Goal: Information Seeking & Learning: Learn about a topic

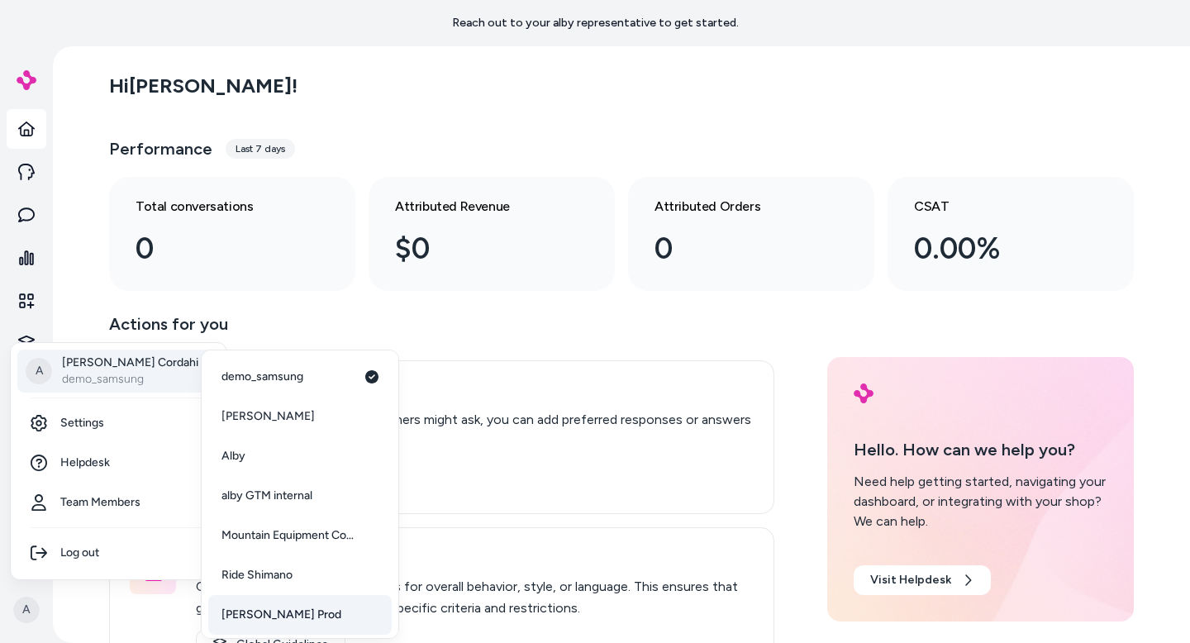
scroll to position [3, 0]
click at [261, 608] on span "Arlo Prod" at bounding box center [281, 611] width 120 height 17
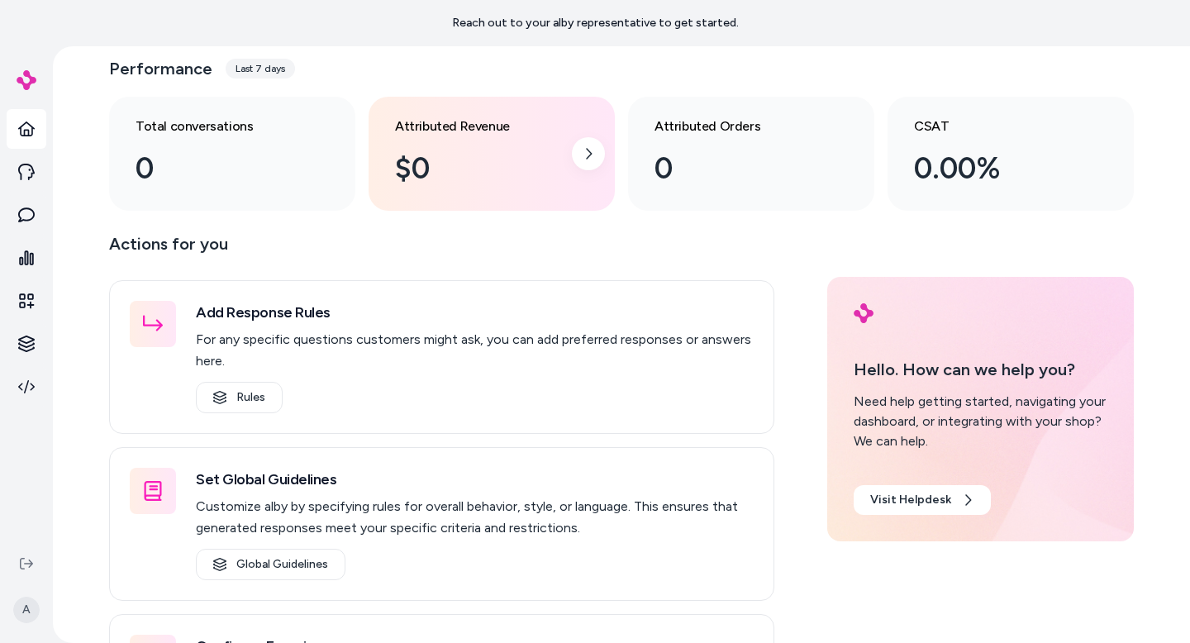
scroll to position [221, 0]
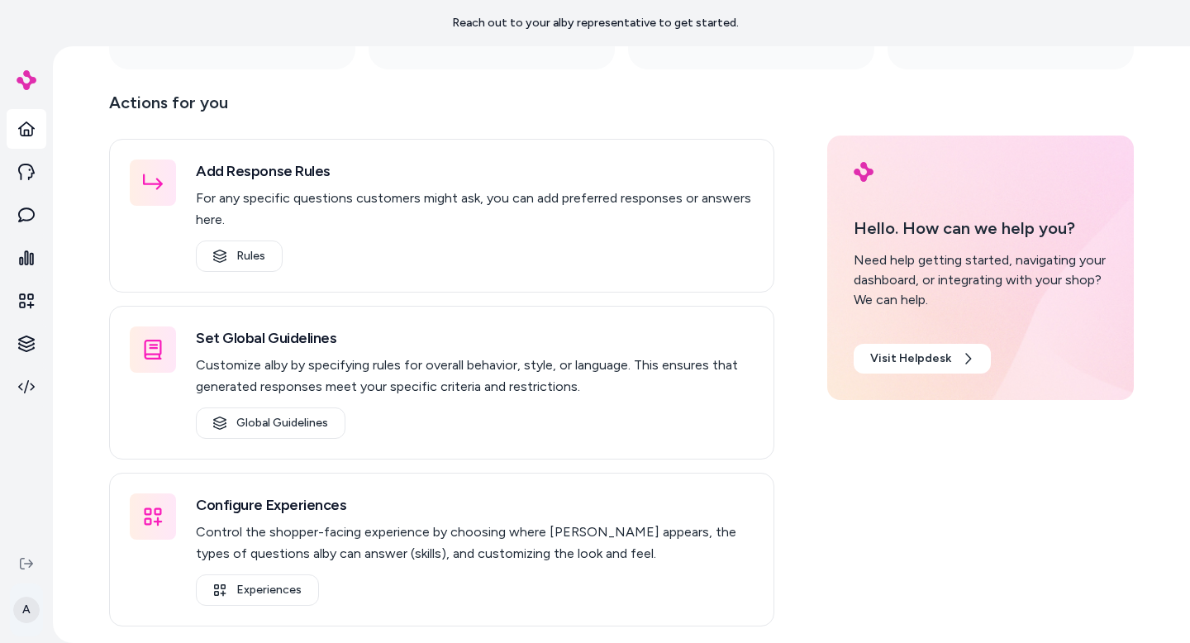
click at [25, 606] on html "Reach out to your alby representative to get started. A Hi Alex ! Performance L…" at bounding box center [595, 321] width 1190 height 643
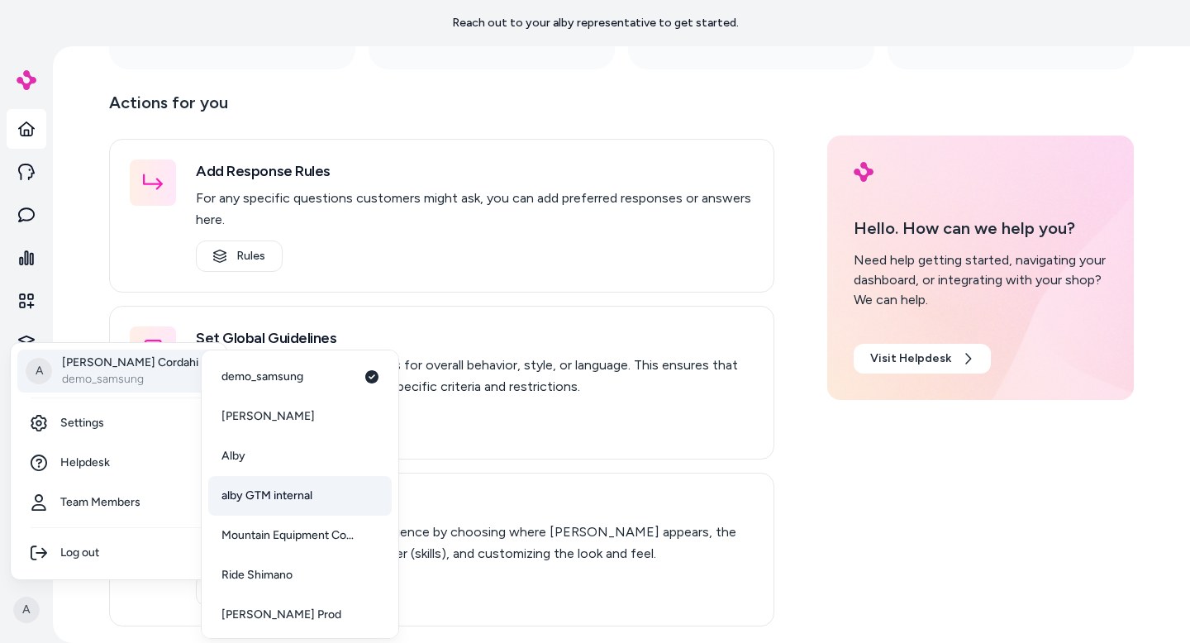
scroll to position [3, 0]
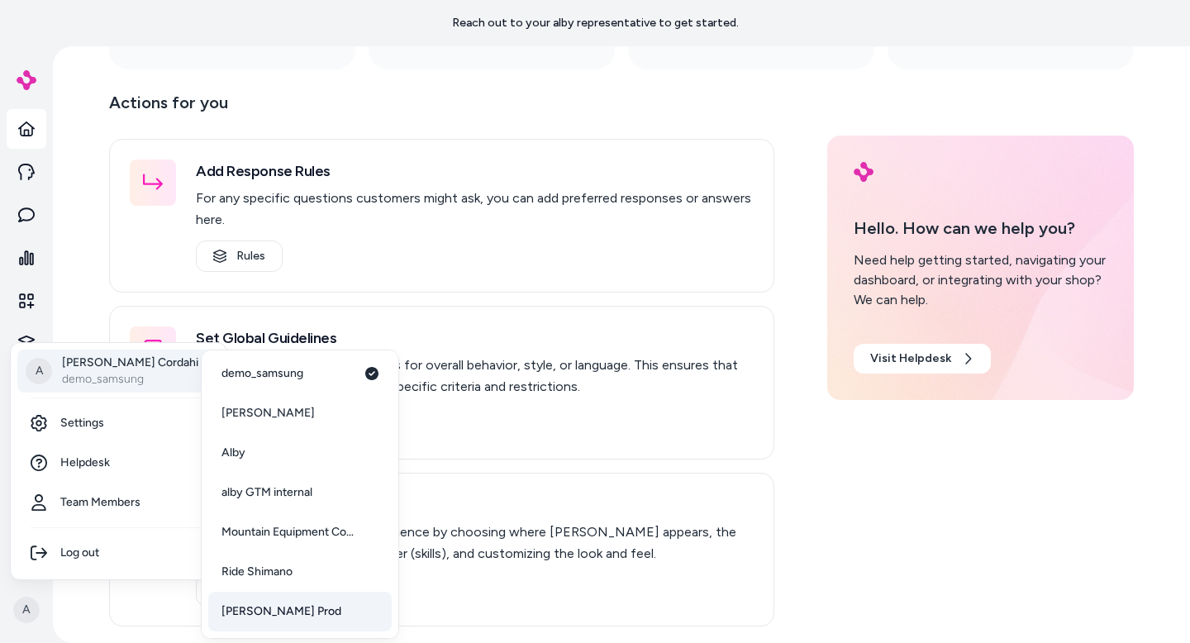
click at [277, 606] on link "Arlo Prod" at bounding box center [299, 611] width 183 height 40
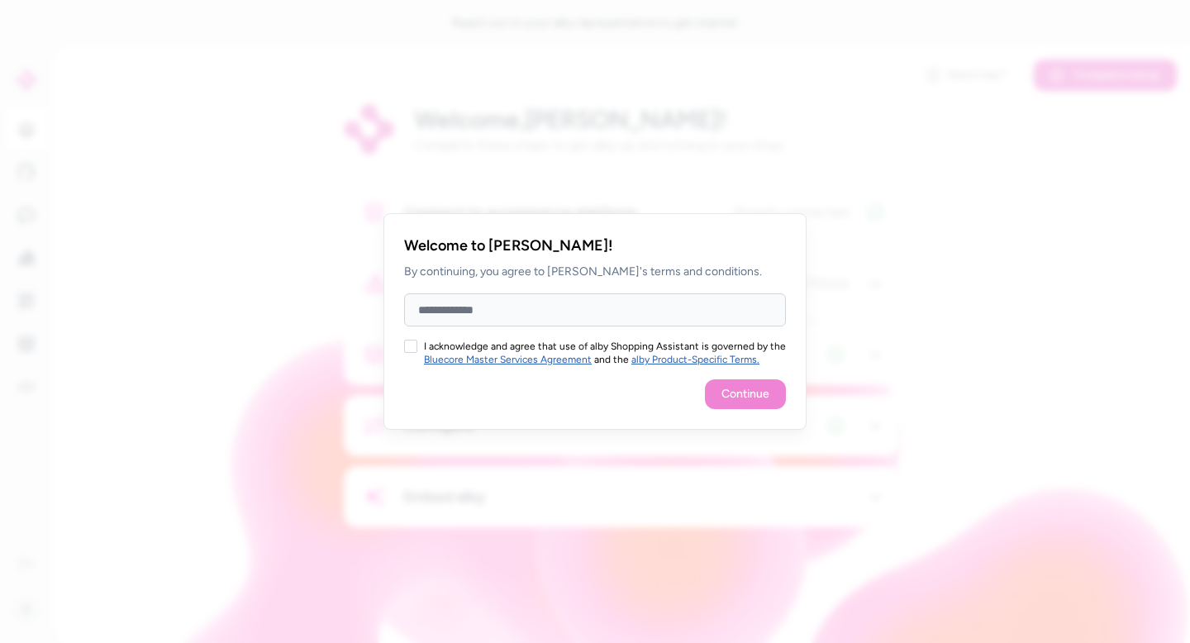
click at [510, 309] on input "Full Name" at bounding box center [595, 309] width 382 height 33
type input "**********"
click at [415, 346] on button "I acknowledge and agree that use of alby Shopping Assistant is governed by the …" at bounding box center [410, 346] width 13 height 13
click at [741, 399] on button "Continue" at bounding box center [745, 394] width 81 height 30
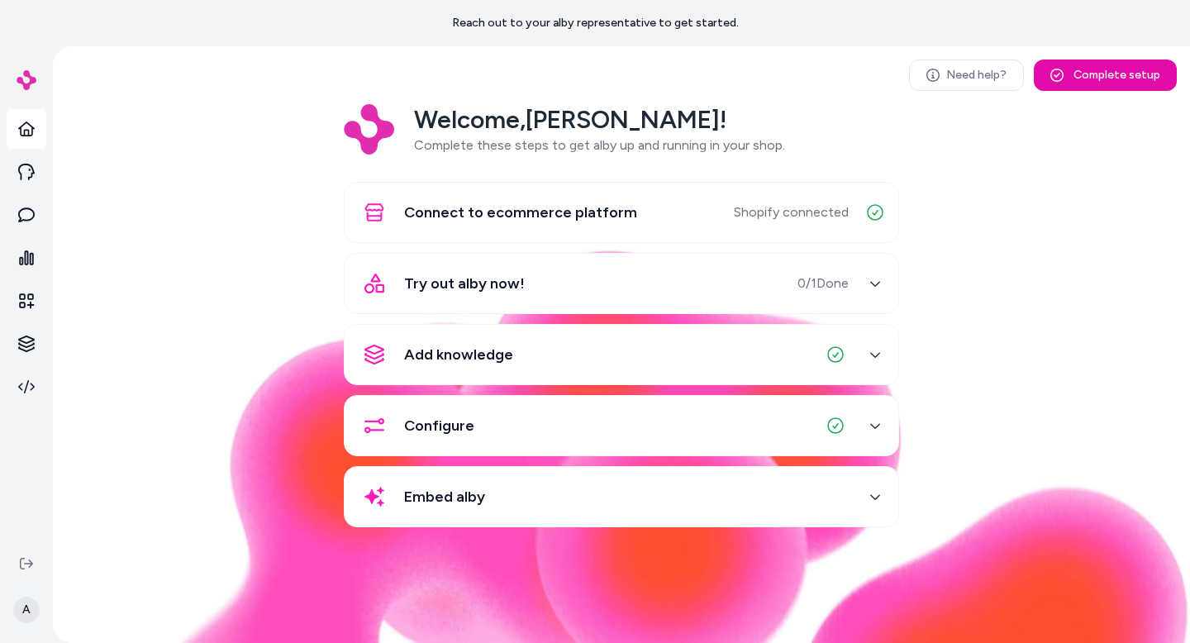
click at [21, 606] on html "Reach out to your alby representative to get started. A Need help? Complete set…" at bounding box center [595, 321] width 1190 height 643
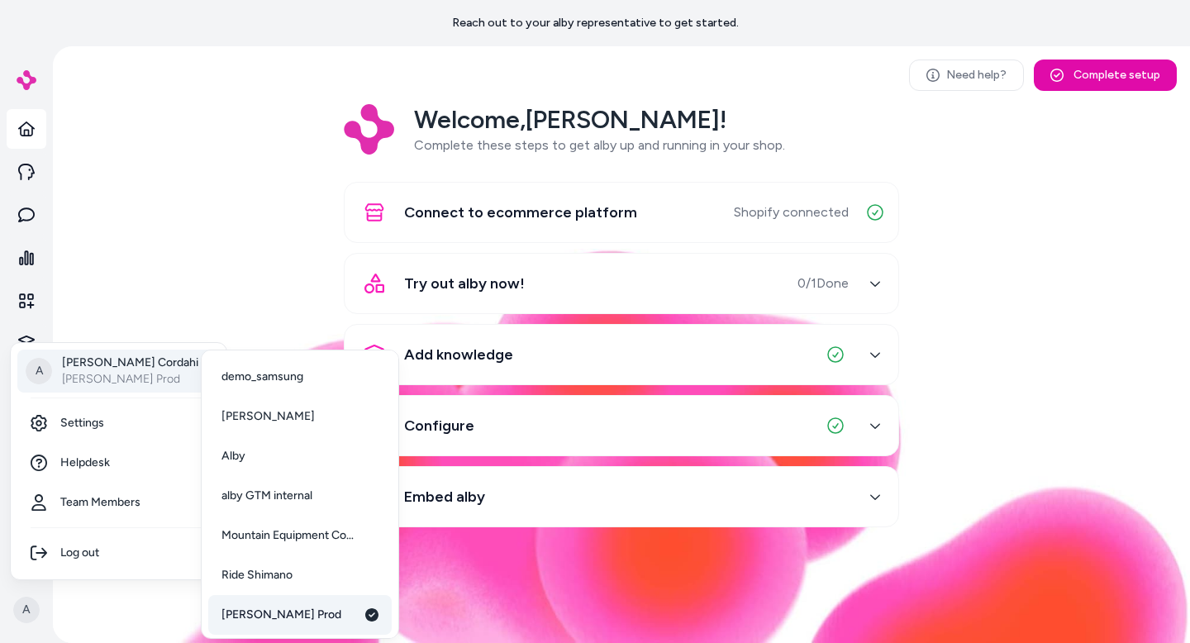
click at [282, 613] on link "Arlo Prod" at bounding box center [299, 615] width 183 height 40
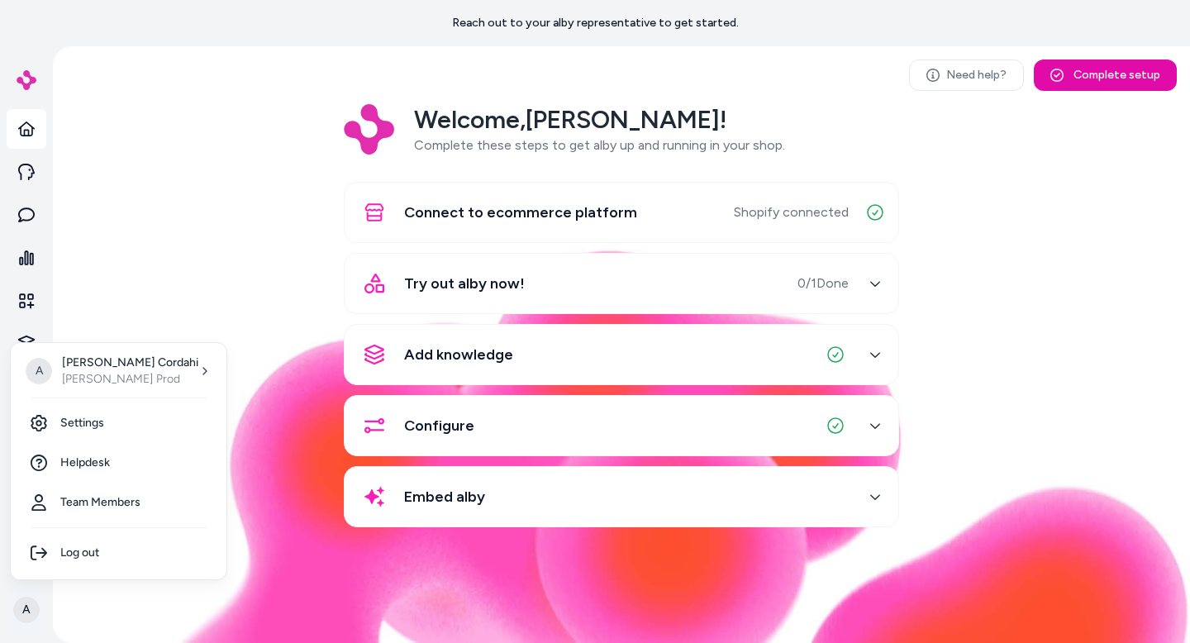
click at [23, 606] on html "Reach out to your alby representative to get started. A Need help? Complete set…" at bounding box center [595, 321] width 1190 height 643
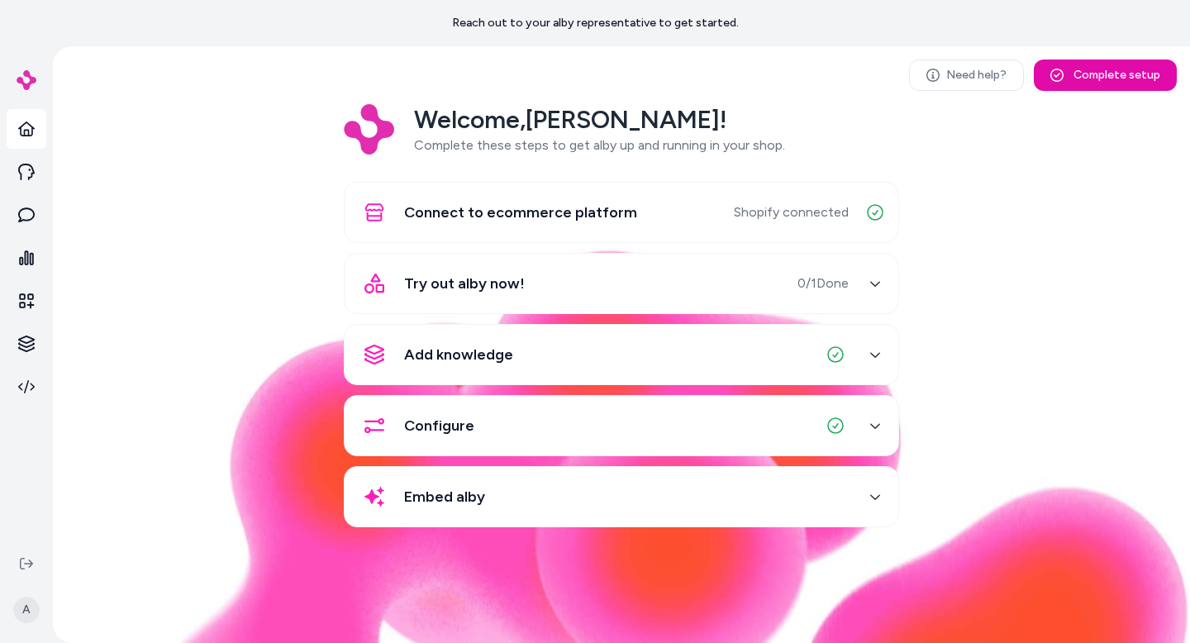
click at [104, 204] on div "Welcome, [PERSON_NAME] ! Complete these steps to get alby up and running in you…" at bounding box center [621, 327] width 1110 height 446
click at [31, 247] on link at bounding box center [27, 258] width 40 height 40
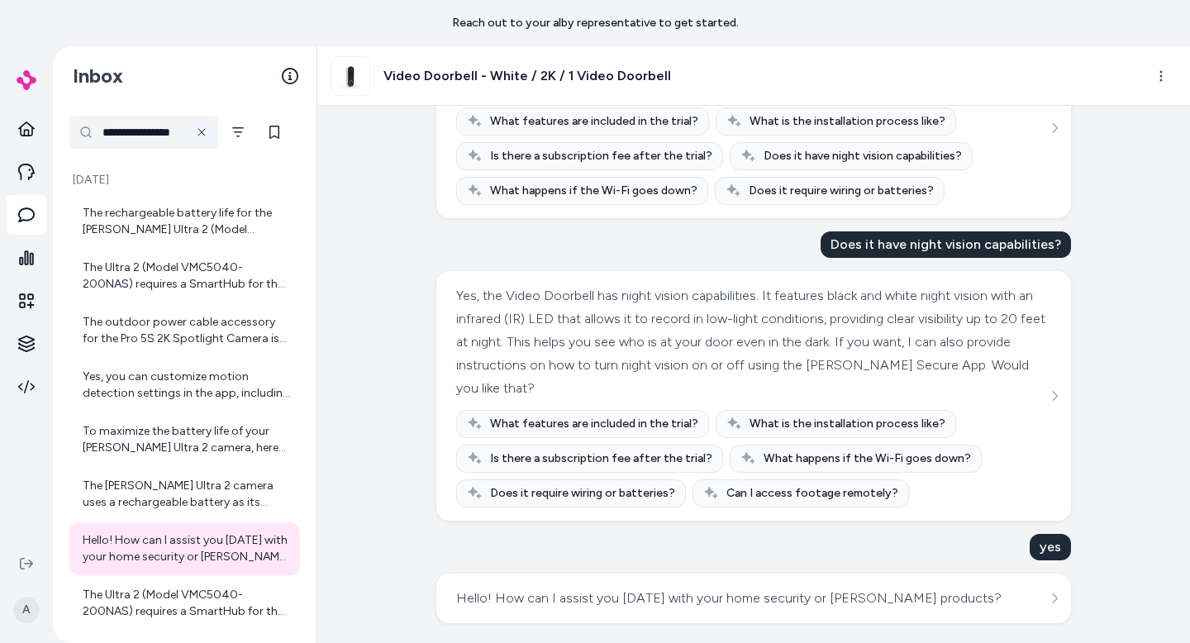
click at [202, 128] on icon at bounding box center [201, 132] width 13 height 13
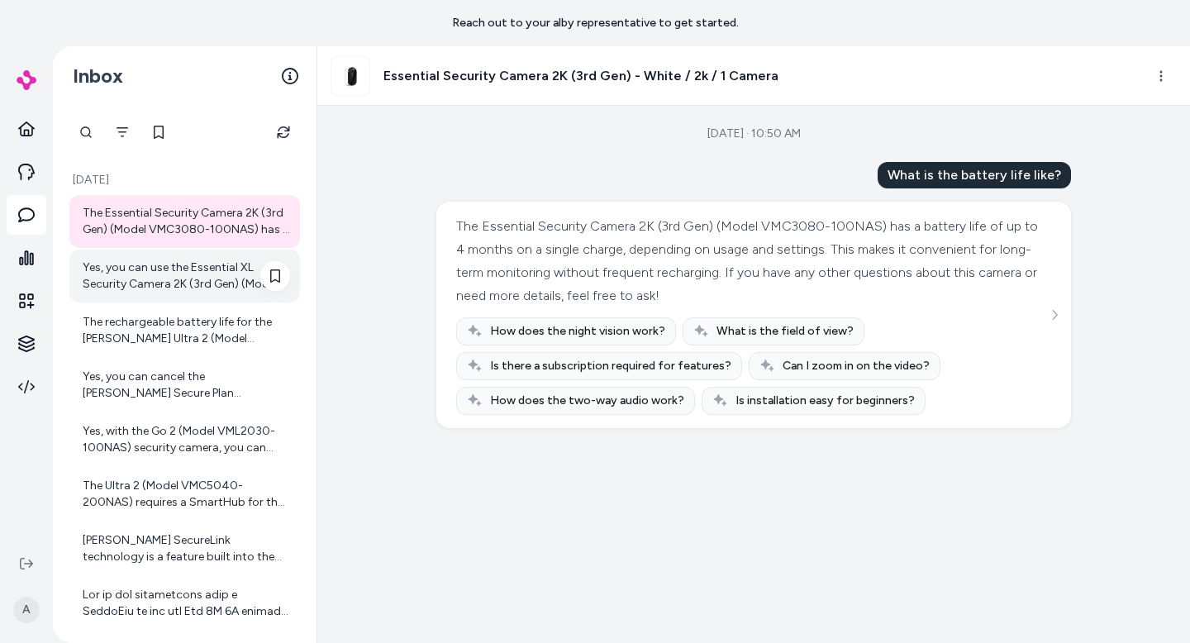
click at [164, 276] on div "Yes, you can use the Essential XL Security Camera 2K (3rd Gen) (Model VMC3082-1…" at bounding box center [186, 275] width 207 height 33
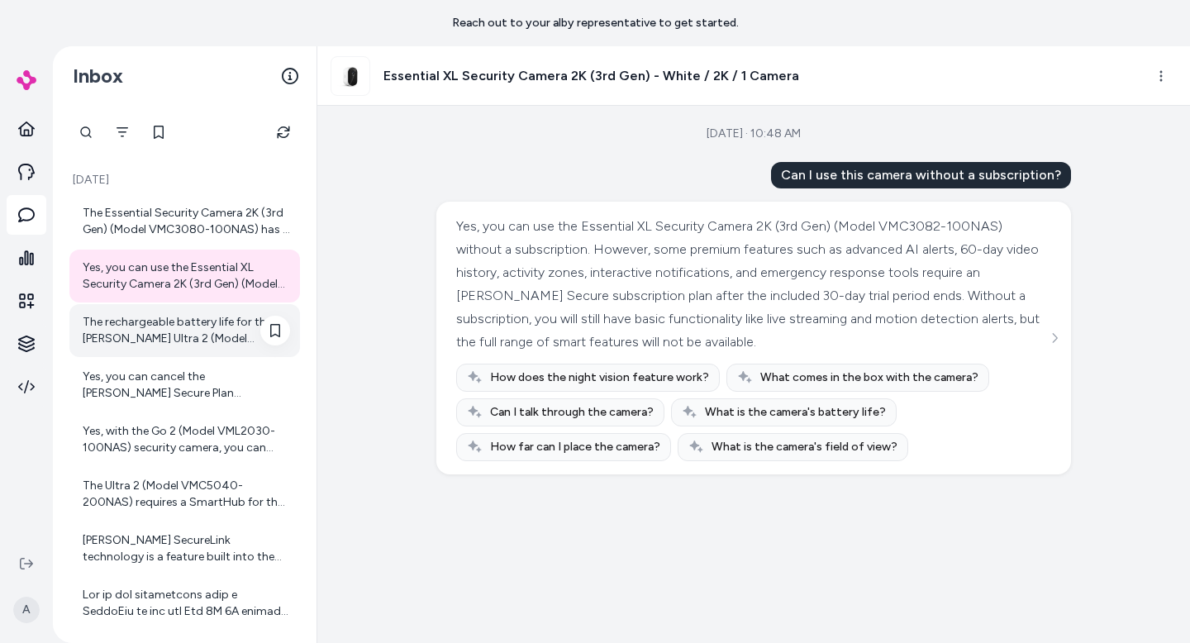
click at [159, 338] on div "The rechargeable battery life for the [PERSON_NAME] Ultra 2 (Model VMC5040-200N…" at bounding box center [186, 330] width 207 height 33
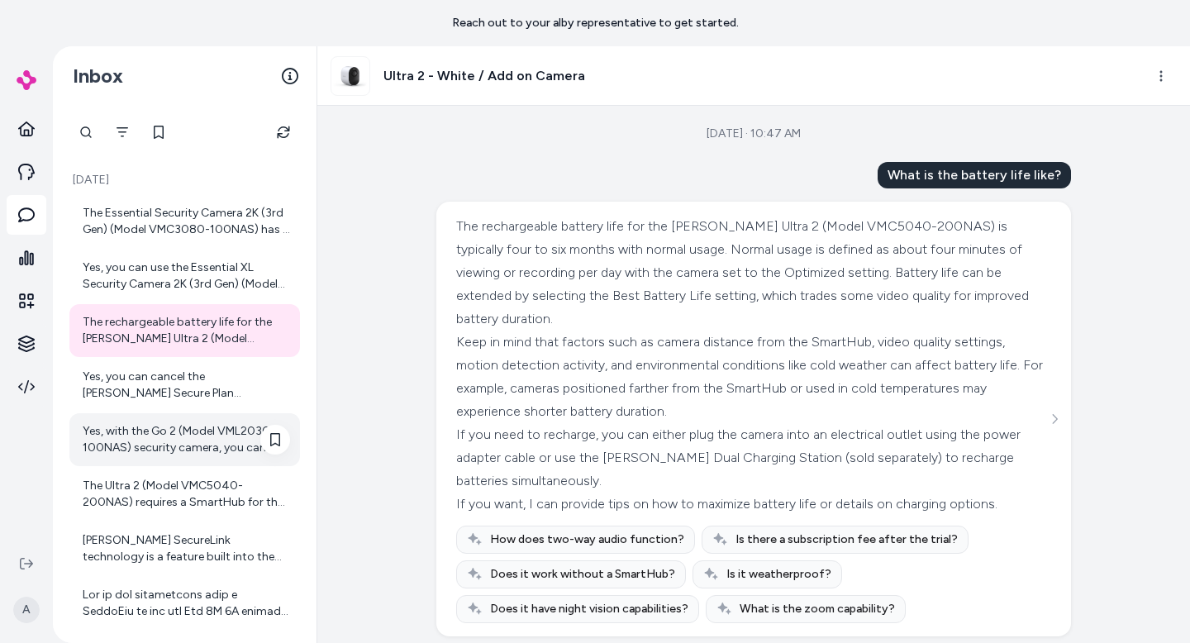
click at [155, 442] on div "Yes, with the Go 2 (Model VML2030-100NAS) security camera, you can access foota…" at bounding box center [186, 439] width 207 height 33
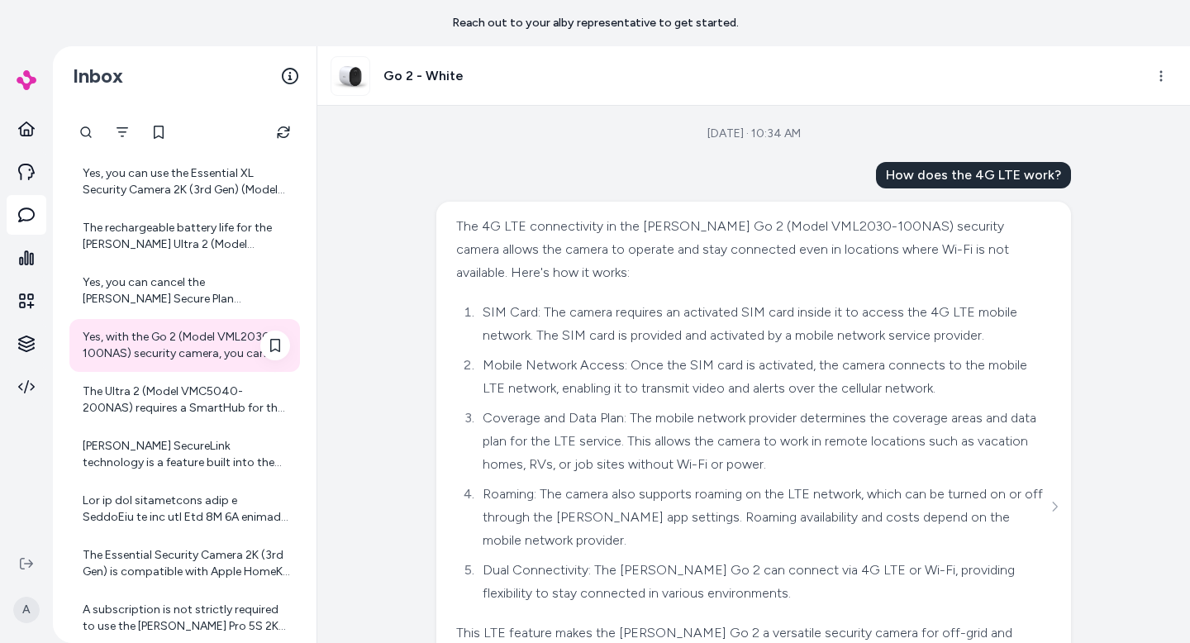
scroll to position [106, 0]
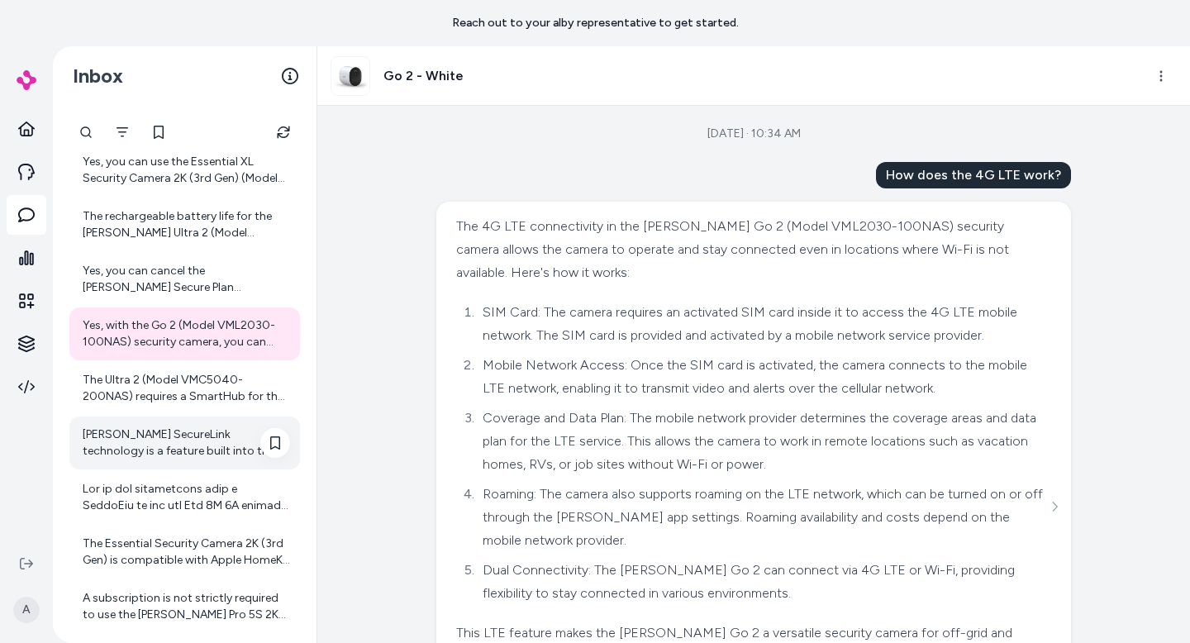
click at [155, 458] on div "[PERSON_NAME] SecureLink technology is a feature built into the [PERSON_NAME] P…" at bounding box center [186, 442] width 207 height 33
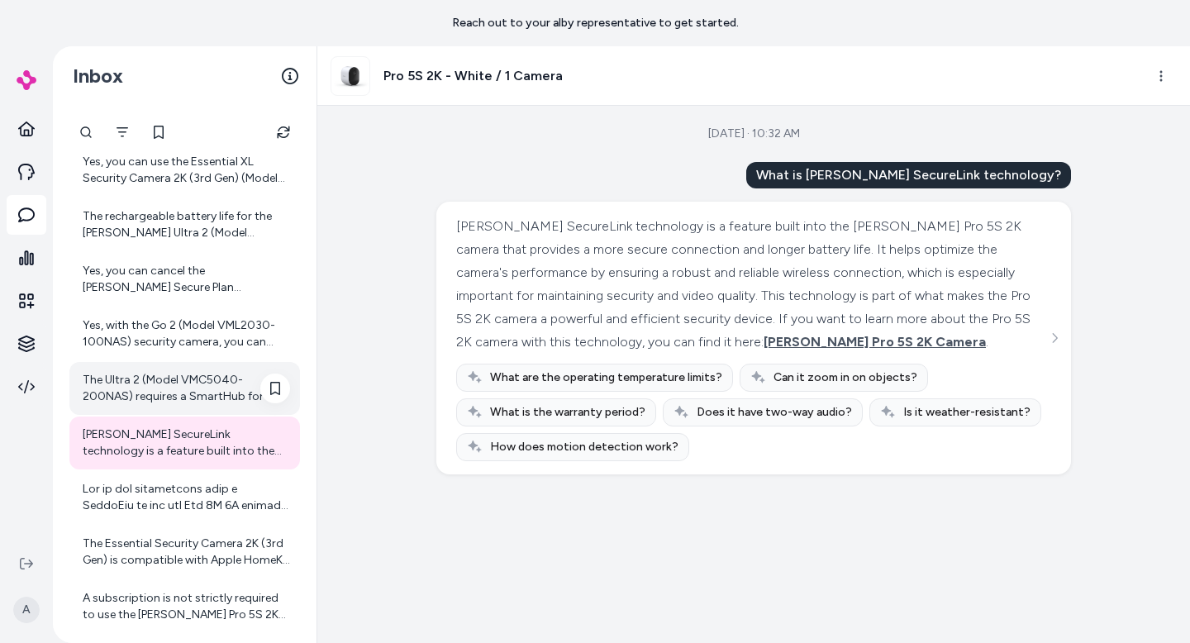
click at [152, 386] on div "The Ultra 2 (Model VMC5040-200NAS) requires a SmartHub for the Add-on Camera va…" at bounding box center [186, 388] width 207 height 33
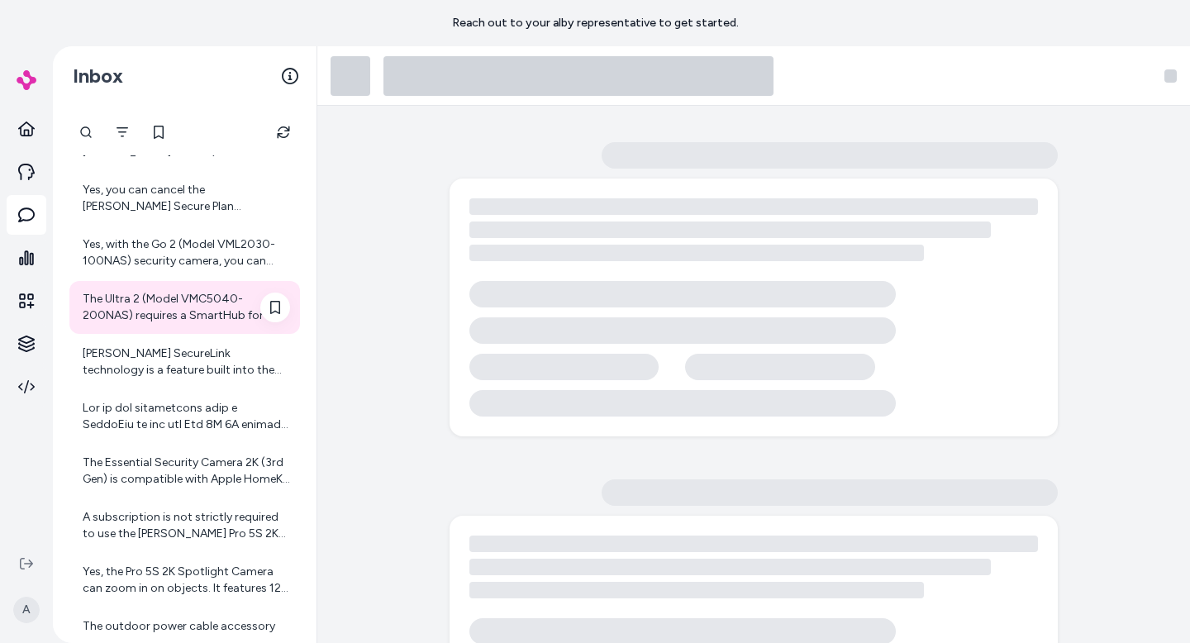
scroll to position [233, 0]
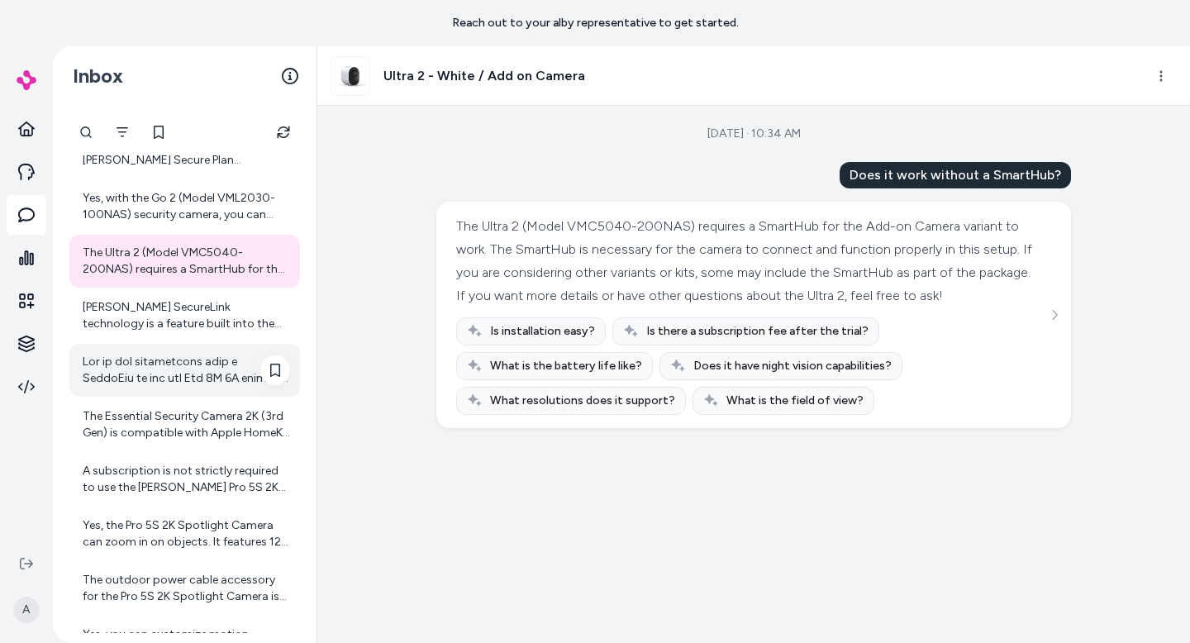
click at [152, 386] on div at bounding box center [186, 370] width 207 height 33
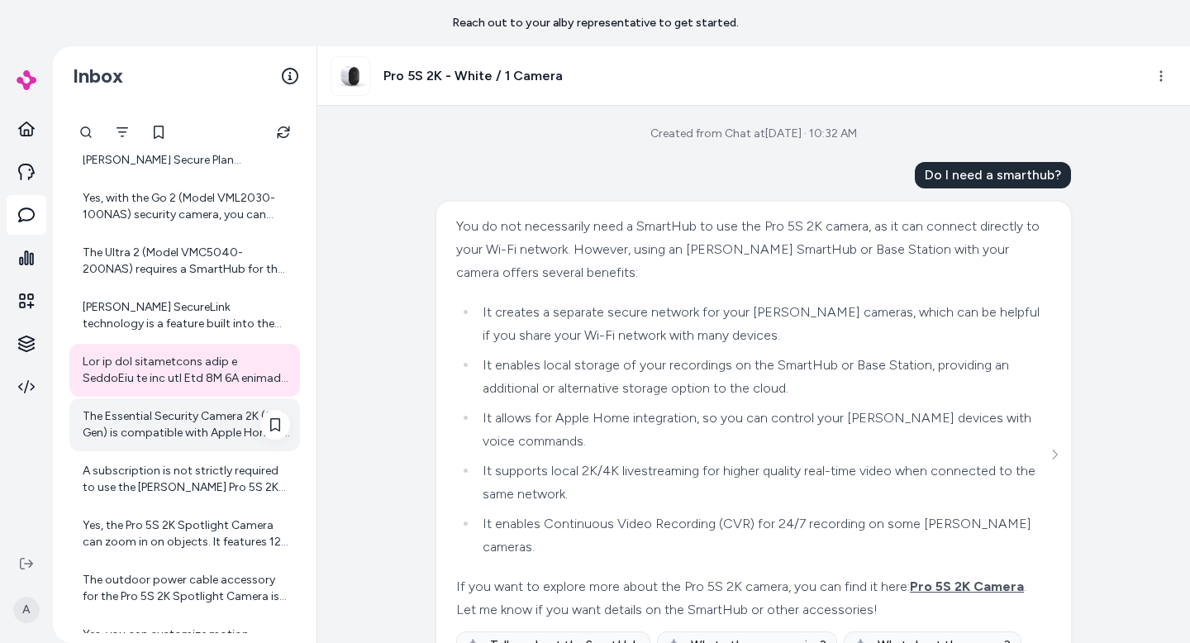
click at [160, 424] on div "The Essential Security Camera 2K (3rd Gen) is compatible with Apple HomeKit whe…" at bounding box center [186, 424] width 207 height 33
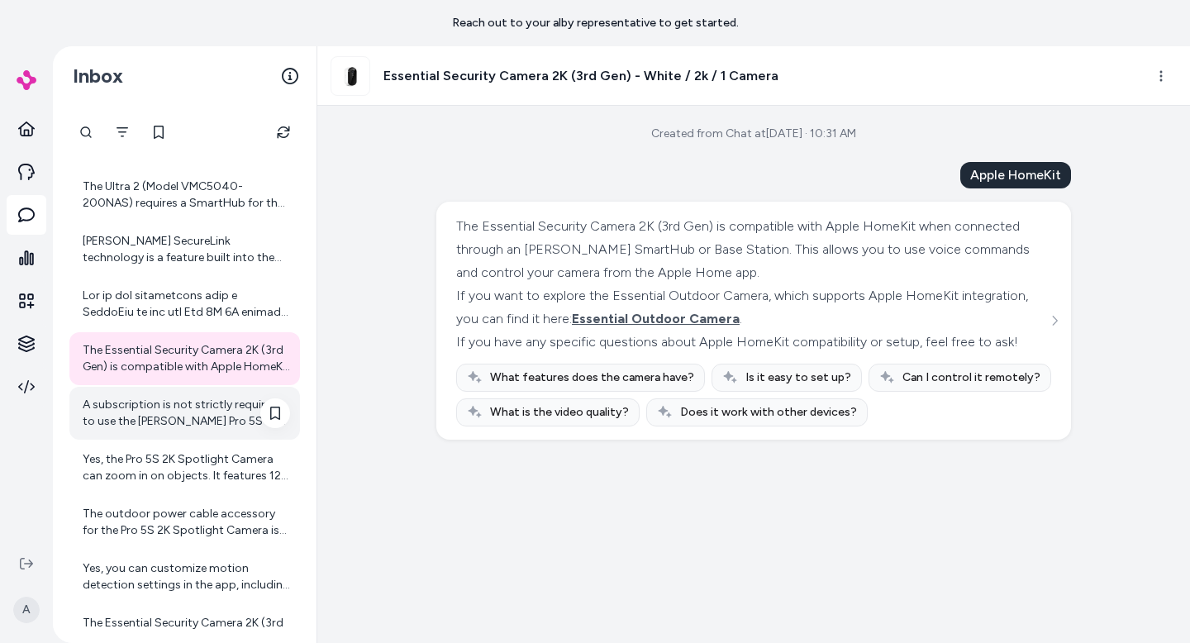
click at [160, 424] on div "A subscription is not strictly required to use the [PERSON_NAME] Pro 5S 2K came…" at bounding box center [186, 413] width 207 height 33
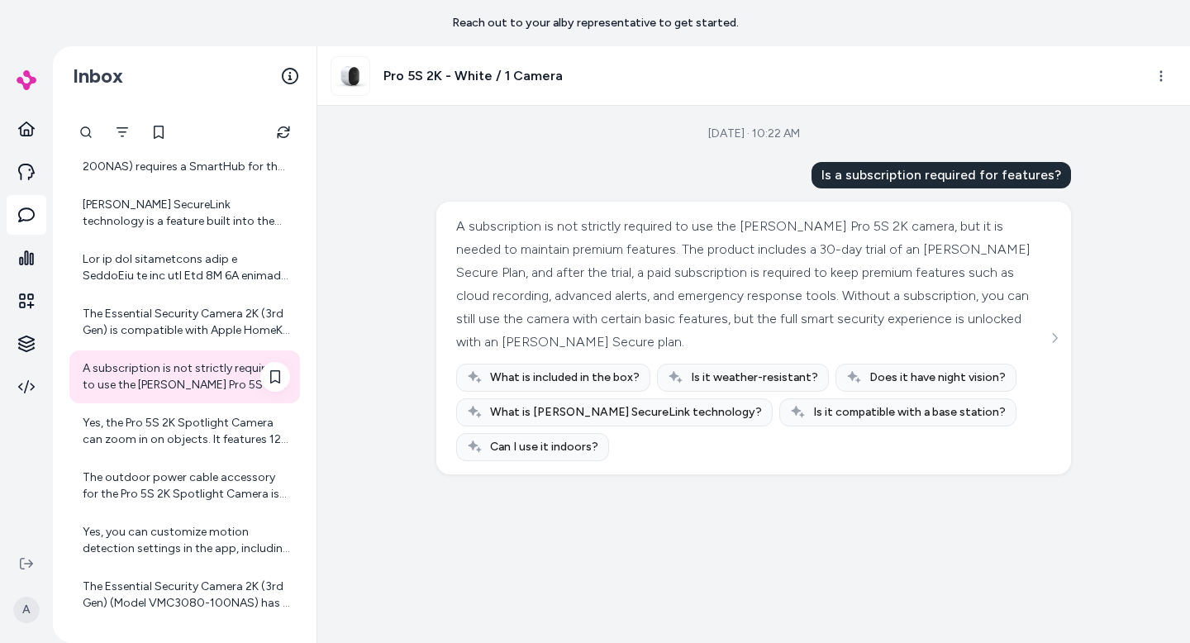
scroll to position [340, 0]
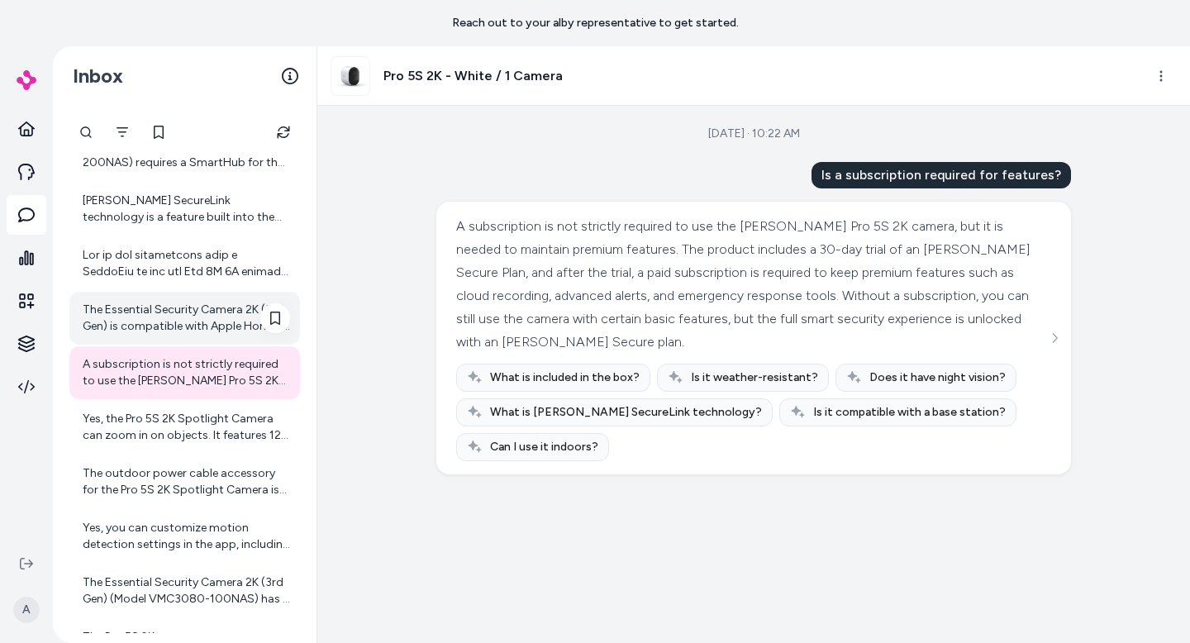
click at [156, 324] on div "The Essential Security Camera 2K (3rd Gen) is compatible with Apple HomeKit whe…" at bounding box center [186, 318] width 207 height 33
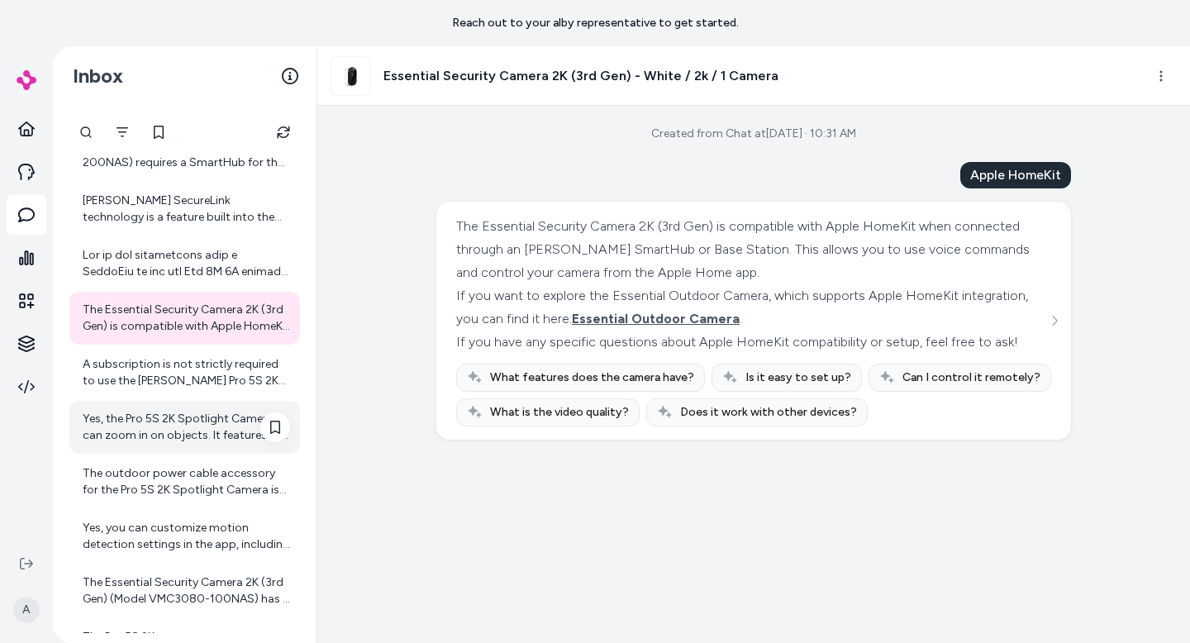
click at [166, 411] on div "Yes, the Pro 5S 2K Spotlight Camera can zoom in on objects. It features 12x dig…" at bounding box center [186, 427] width 207 height 33
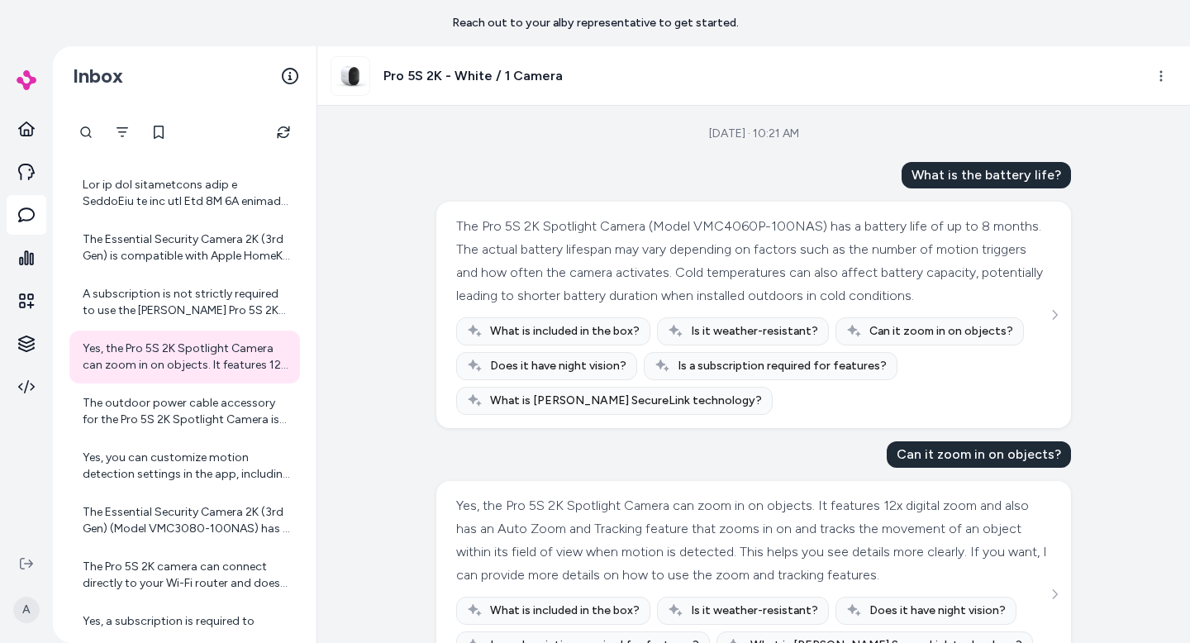
scroll to position [107, 0]
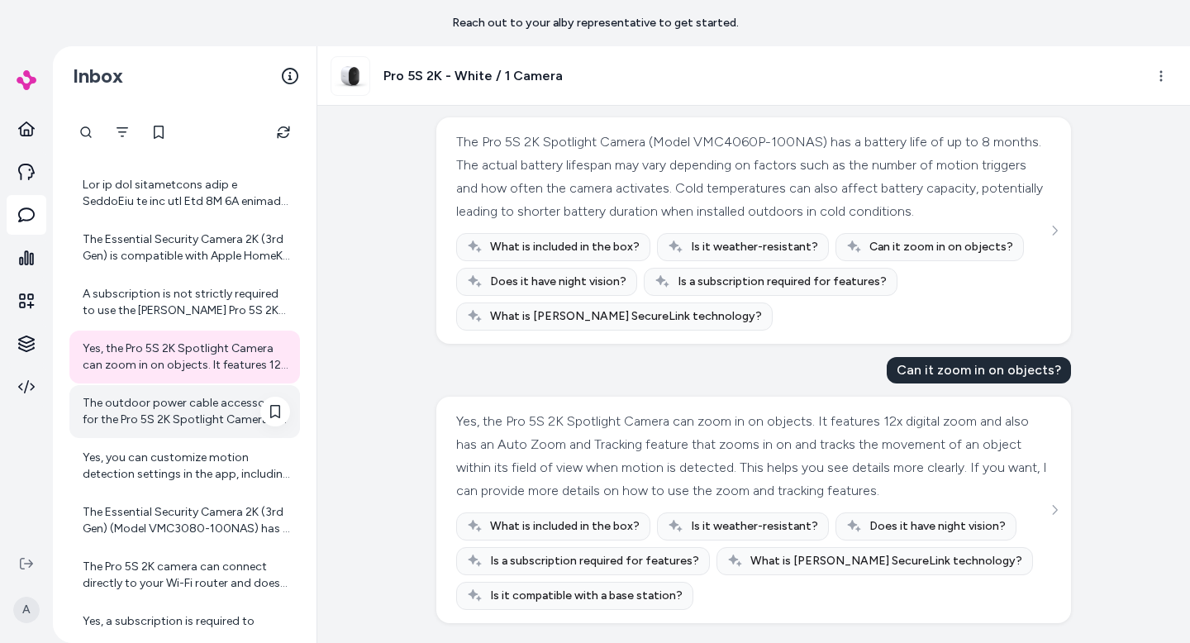
click at [146, 414] on div "The outdoor power cable accessory for the Pro 5S 2K Spotlight Camera is designe…" at bounding box center [186, 411] width 207 height 33
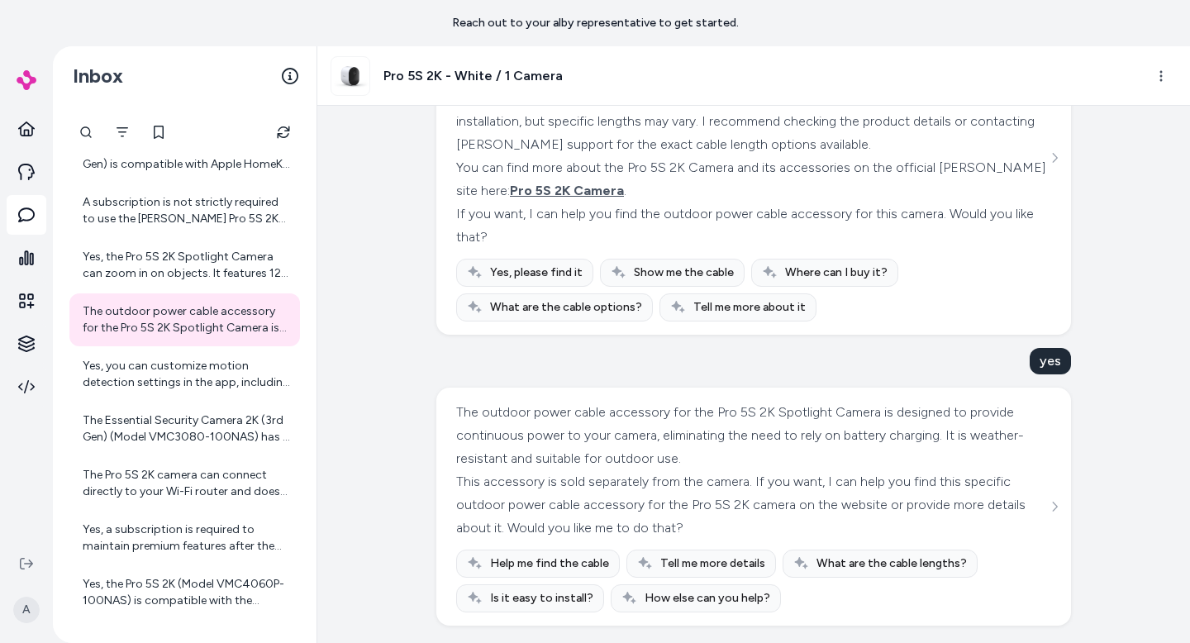
scroll to position [1120, 0]
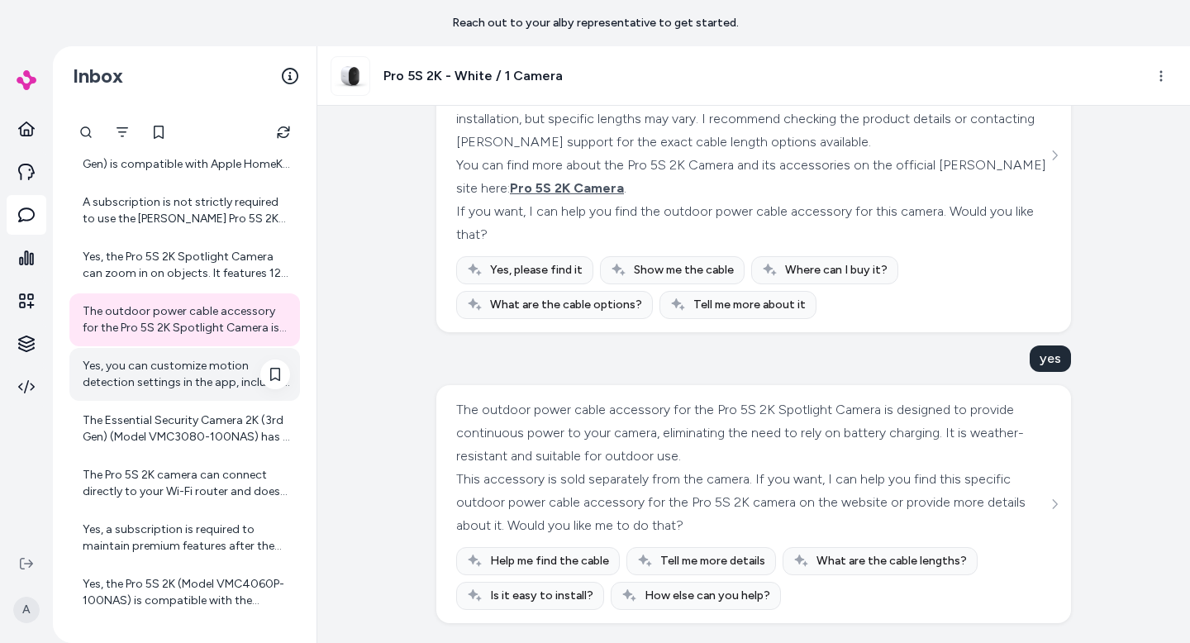
click at [165, 376] on div "Yes, you can customize motion detection settings in the app, including creating…" at bounding box center [186, 374] width 207 height 33
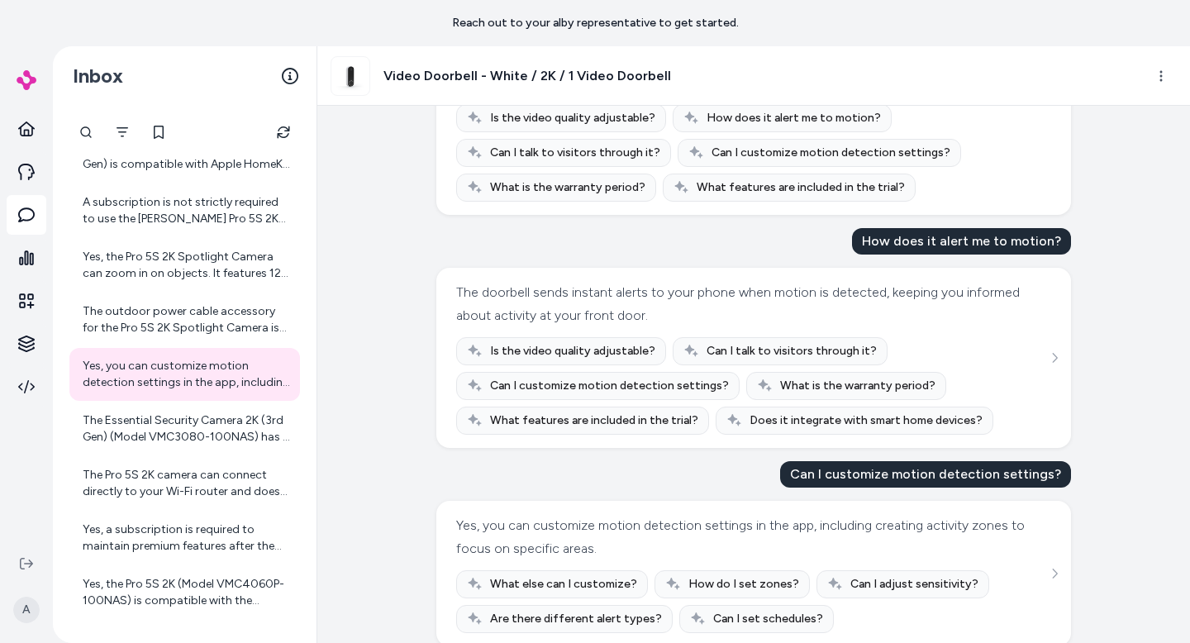
scroll to position [699, 0]
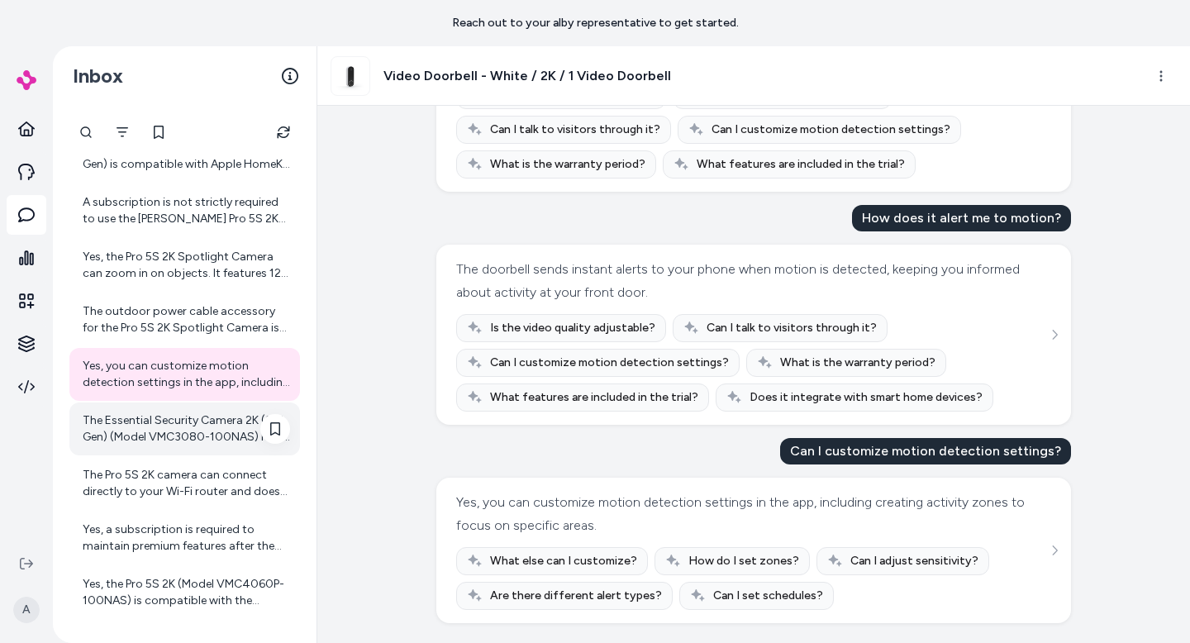
click at [159, 434] on div "The Essential Security Camera 2K (3rd Gen) (Model VMC3080-100NAS) has a battery…" at bounding box center [186, 428] width 207 height 33
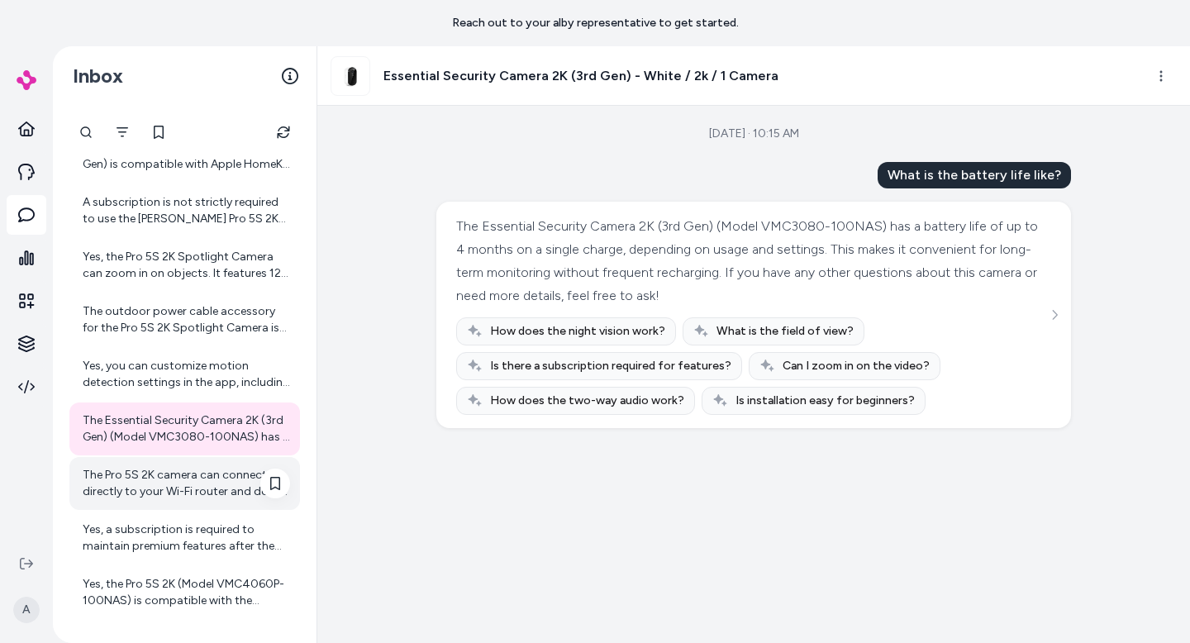
click at [173, 494] on div "The Pro 5S 2K camera can connect directly to your Wi-Fi router and does not nec…" at bounding box center [186, 483] width 207 height 33
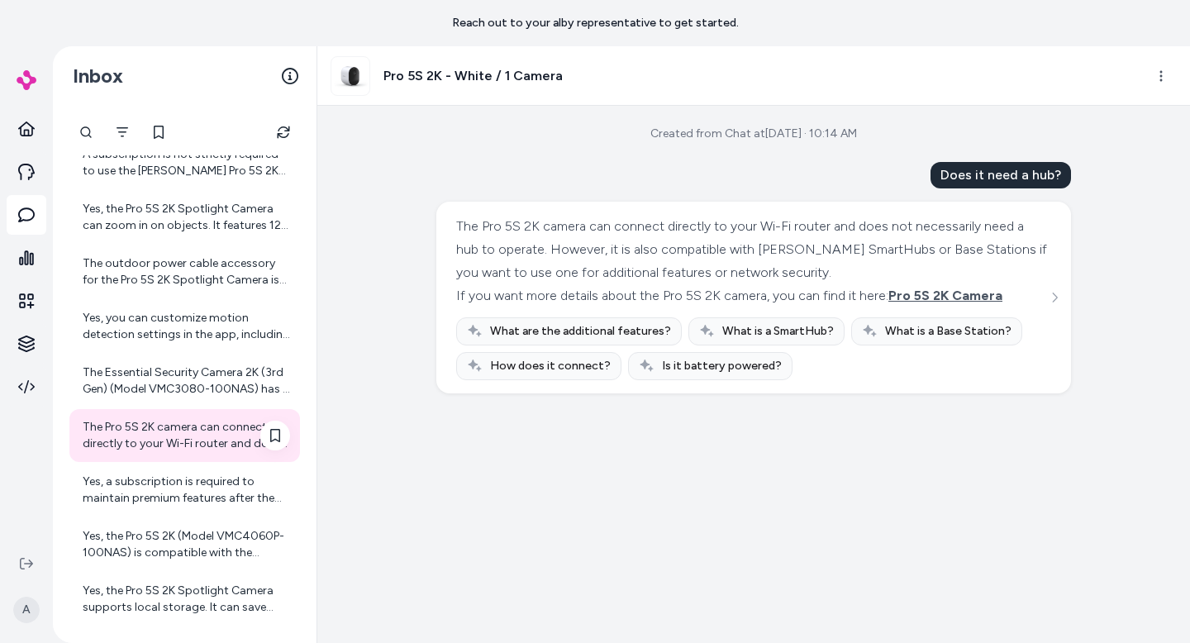
scroll to position [556, 0]
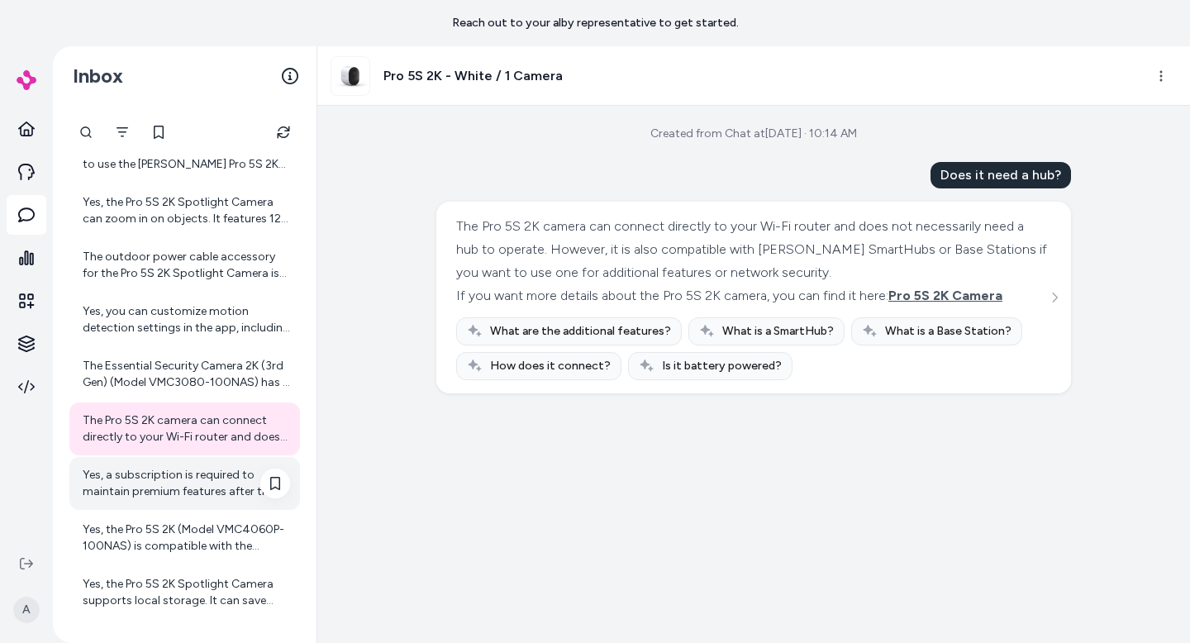
click at [149, 478] on div "Yes, a subscription is required to maintain premium features after the included…" at bounding box center [186, 483] width 207 height 33
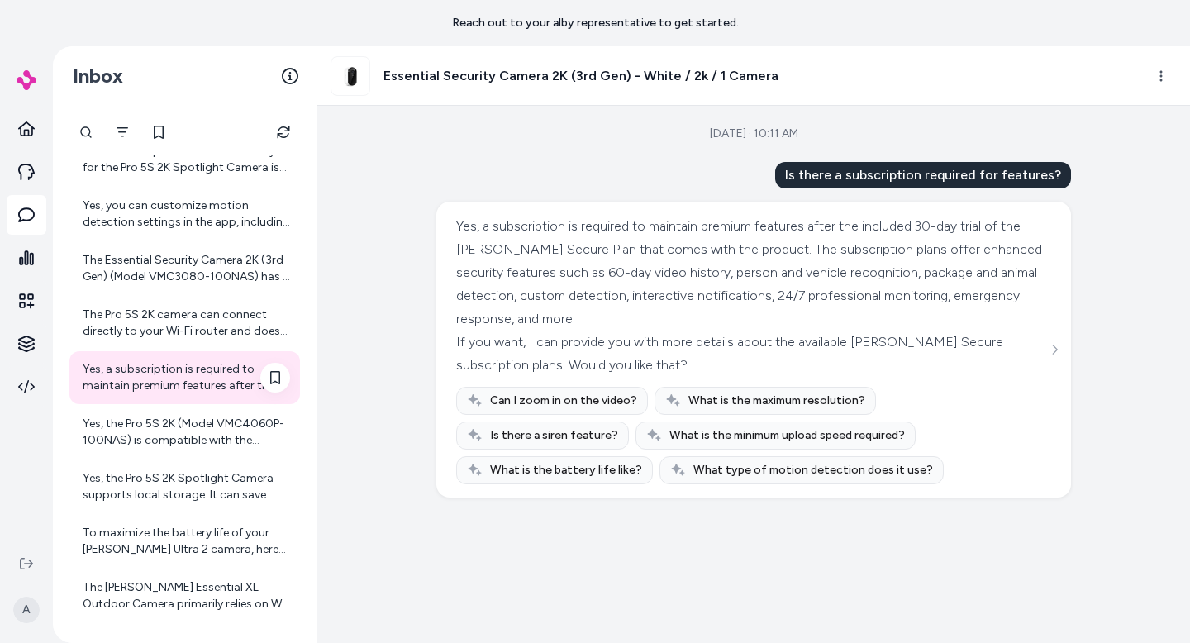
scroll to position [668, 0]
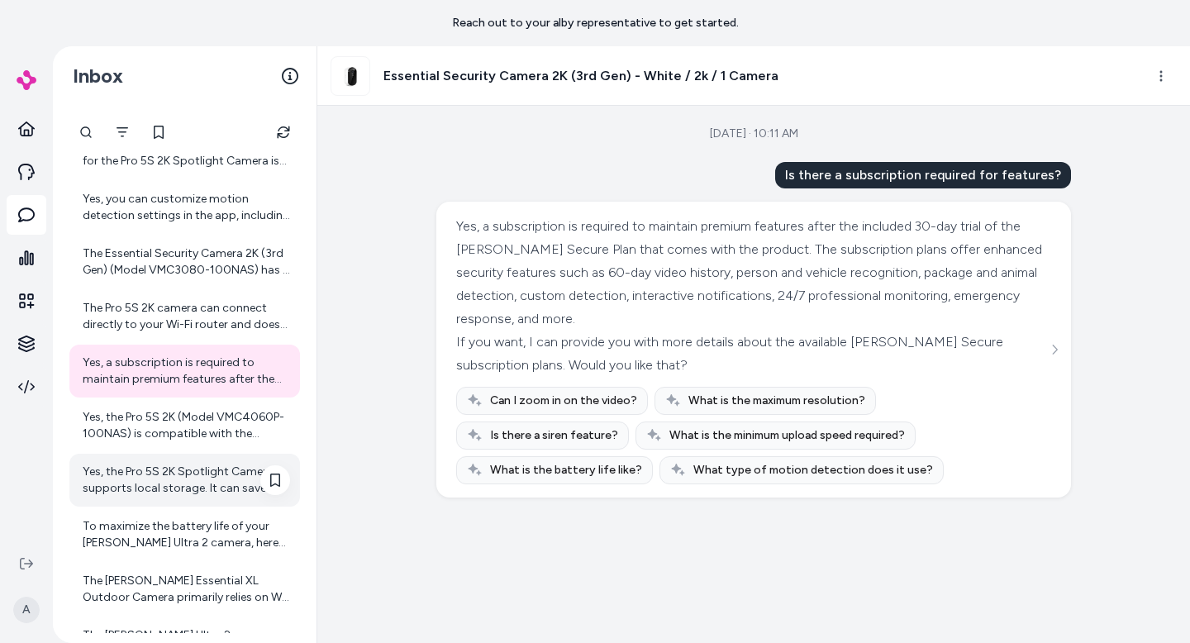
click at [139, 480] on div "Yes, the Pro 5S 2K Spotlight Camera supports local storage. It can save recordi…" at bounding box center [186, 479] width 207 height 33
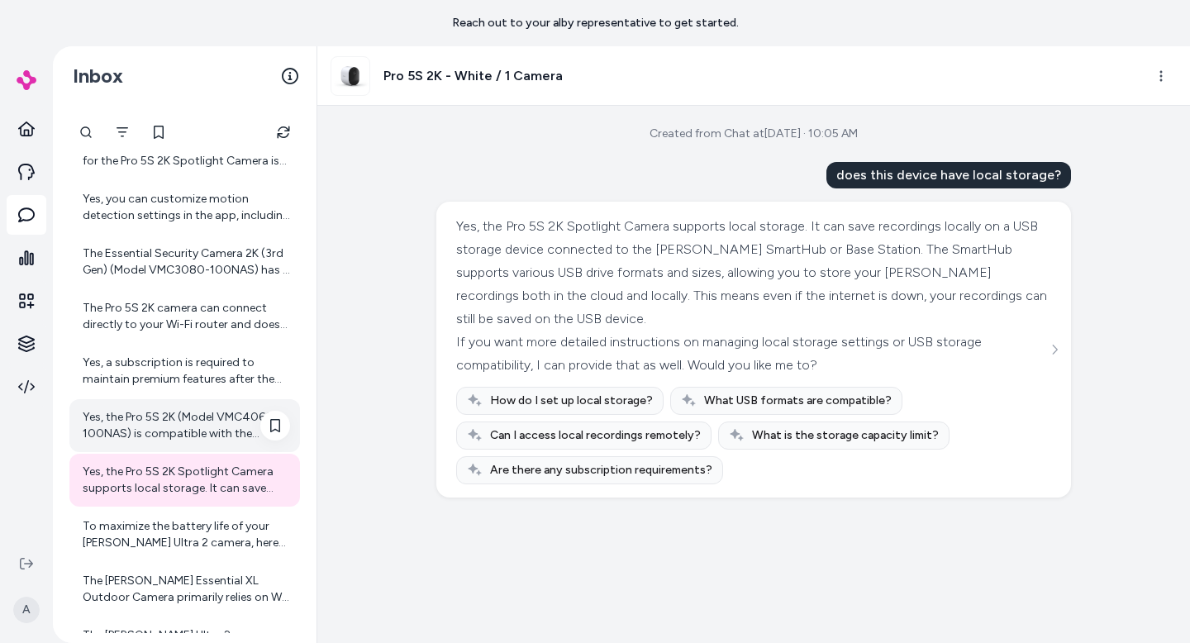
click at [138, 420] on div "Yes, the Pro 5S 2K (Model VMC4060P-100NAS) is compatible with the [PERSON_NAME]…" at bounding box center [186, 425] width 207 height 33
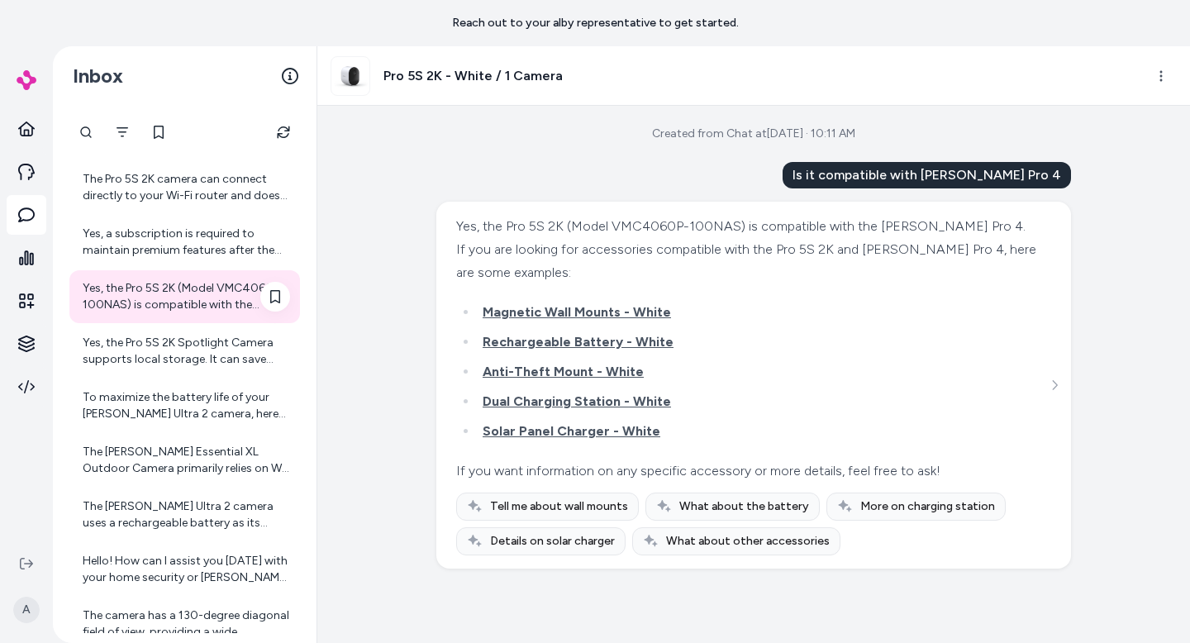
scroll to position [809, 0]
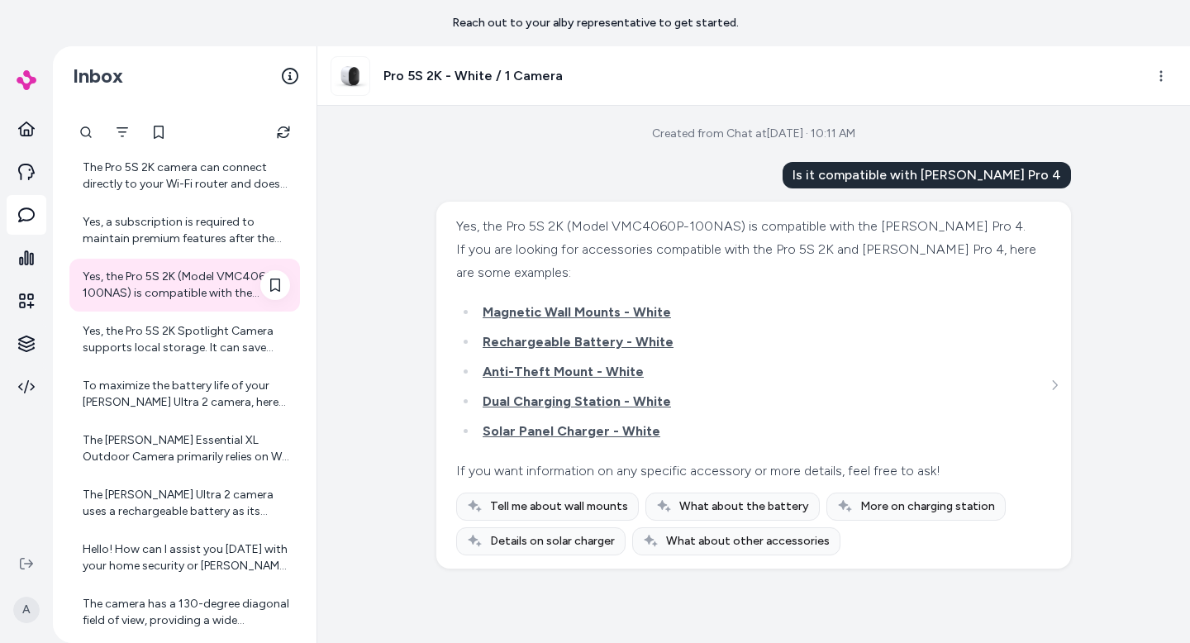
click at [138, 420] on div "The Essential Security Camera 2K (3rd Gen) (Model VMC3080-100NAS) has a battery…" at bounding box center [184, 203] width 230 height 1634
click at [147, 383] on div "To maximize the battery life of your [PERSON_NAME] Ultra 2 camera, here are som…" at bounding box center [186, 394] width 207 height 33
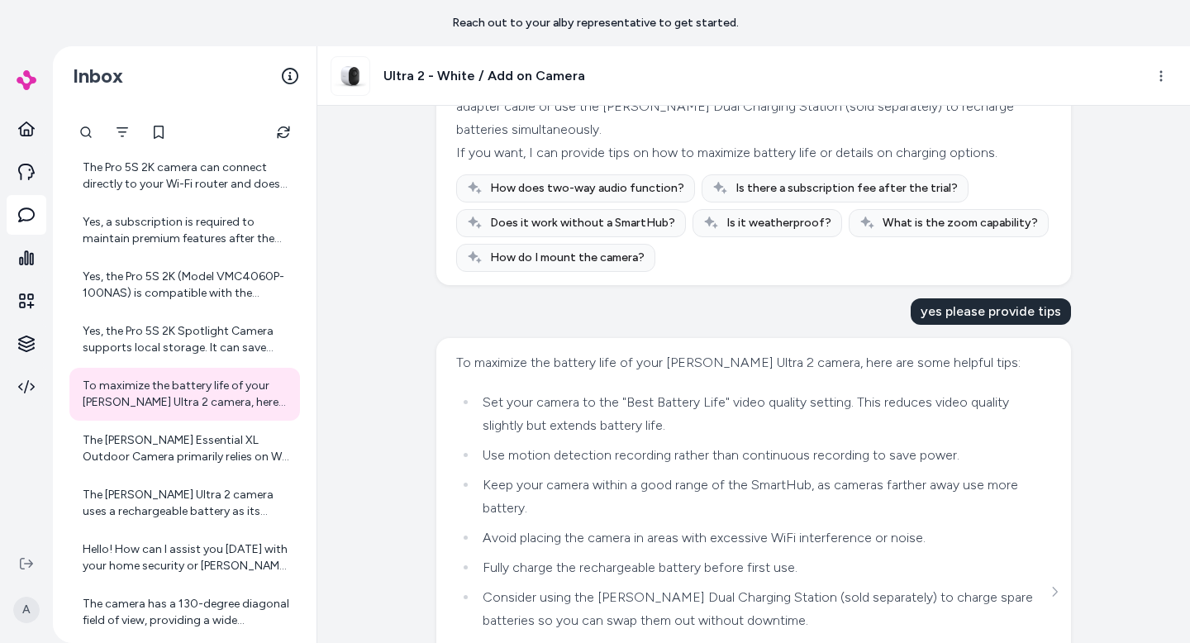
scroll to position [568, 0]
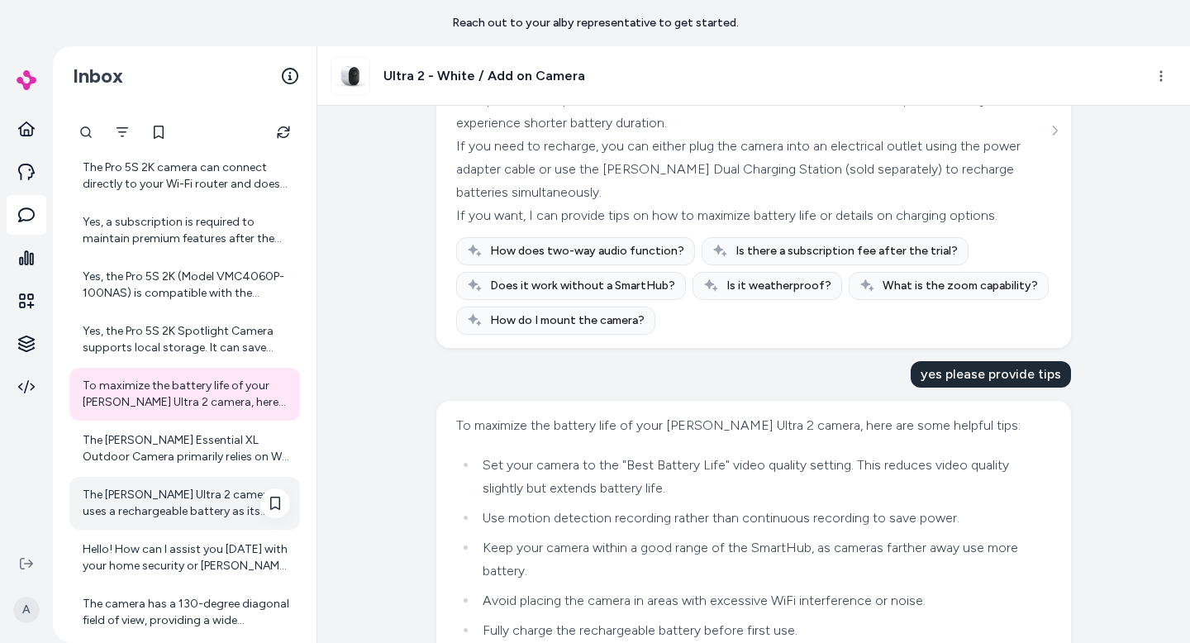
click at [145, 502] on div "The [PERSON_NAME] Ultra 2 camera uses a rechargeable battery as its power sourc…" at bounding box center [186, 503] width 207 height 33
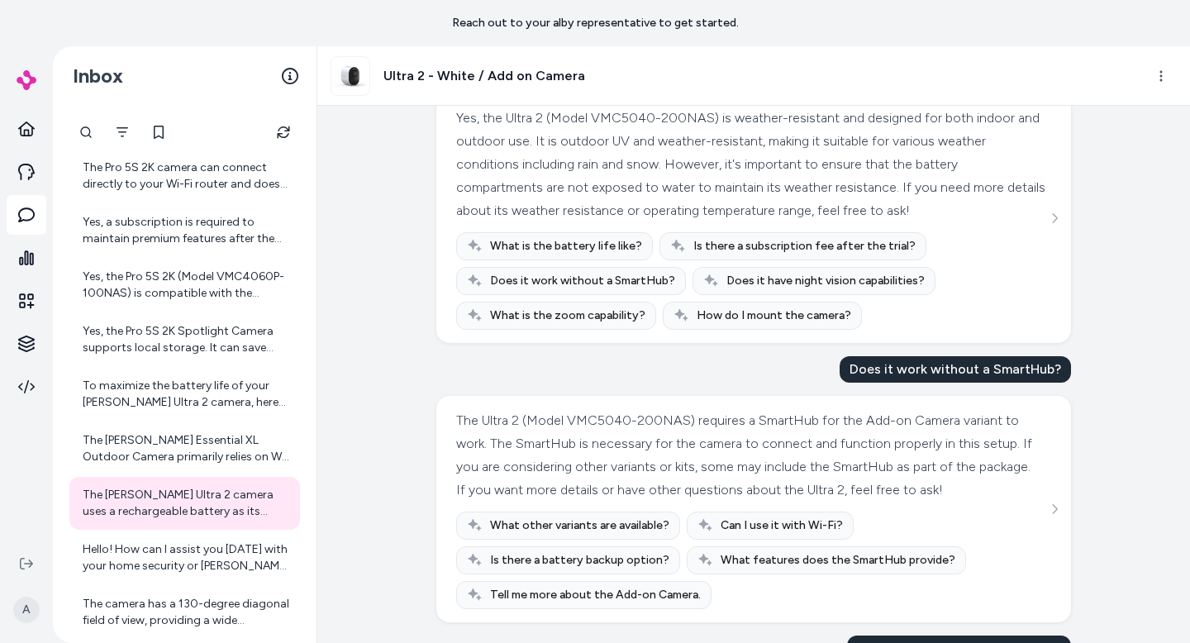
scroll to position [991, 0]
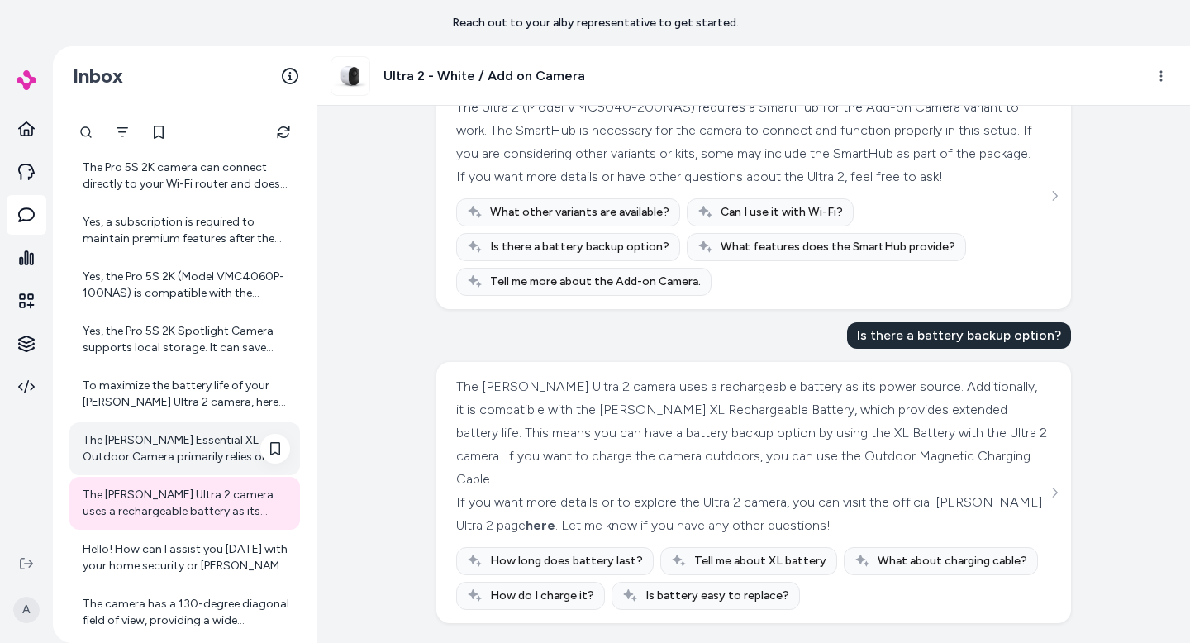
click at [194, 455] on div "The [PERSON_NAME] Essential XL Outdoor Camera primarily relies on Wi-Fi to tran…" at bounding box center [186, 448] width 207 height 33
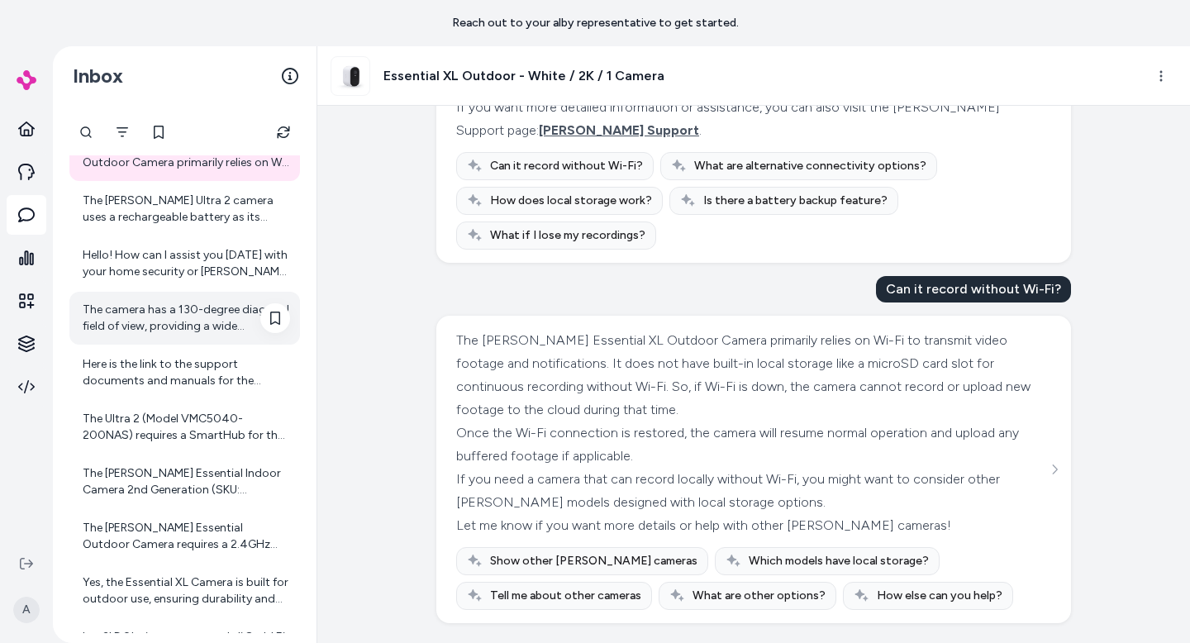
scroll to position [1115, 0]
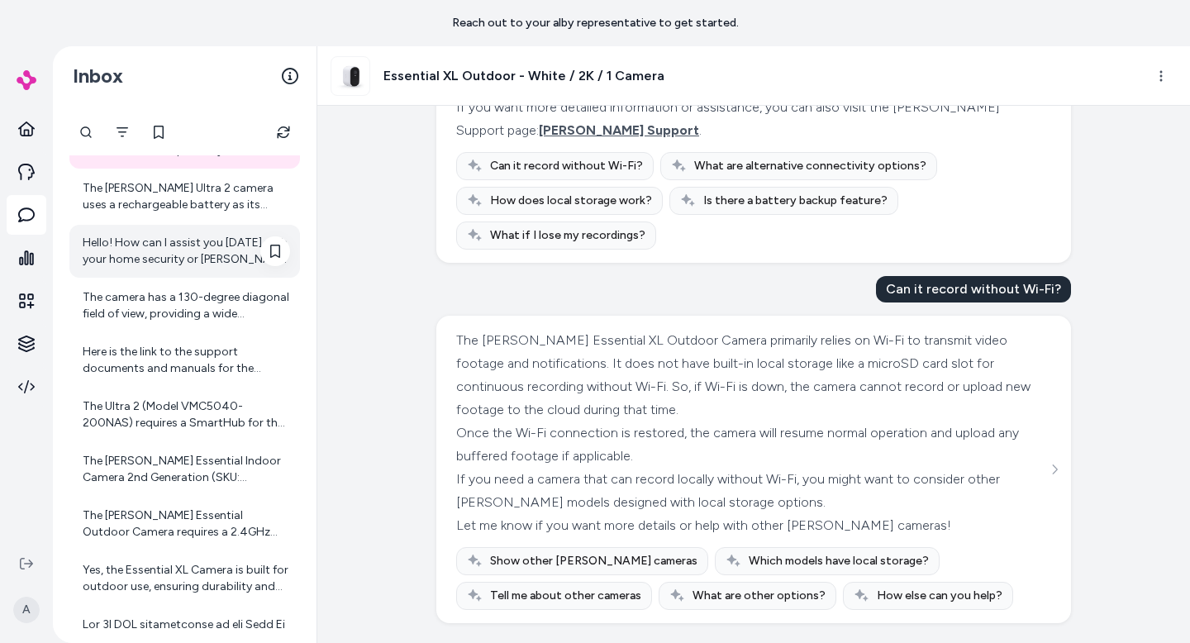
click at [140, 247] on div "Hello! How can I assist you [DATE] with your home security or [PERSON_NAME] pro…" at bounding box center [186, 251] width 207 height 33
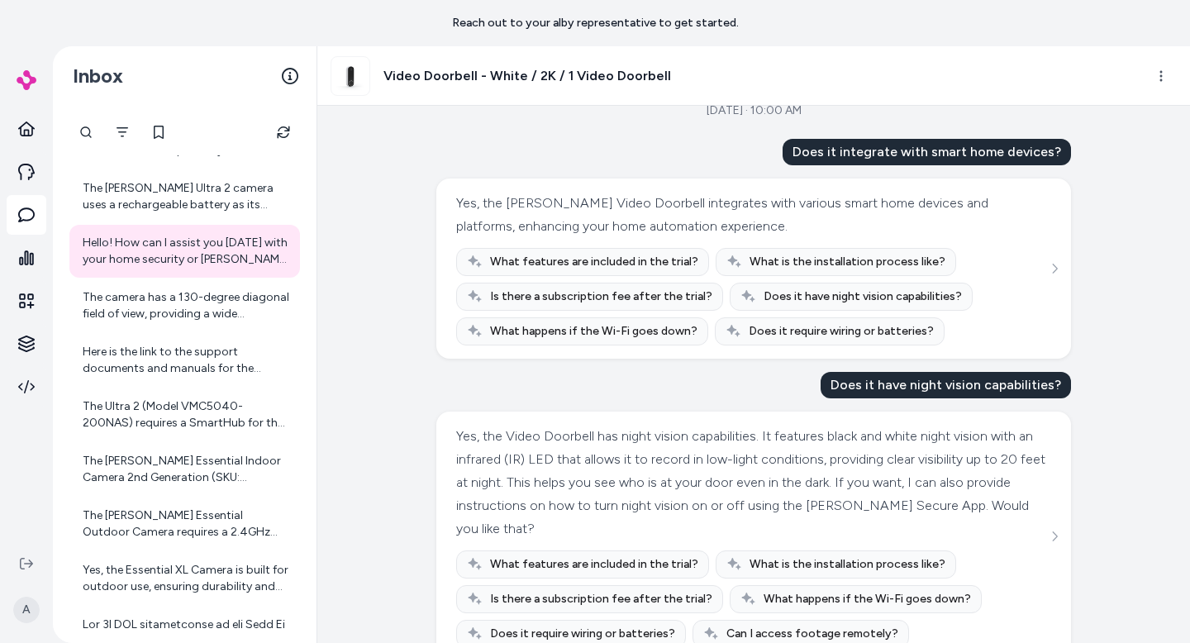
scroll to position [164, 0]
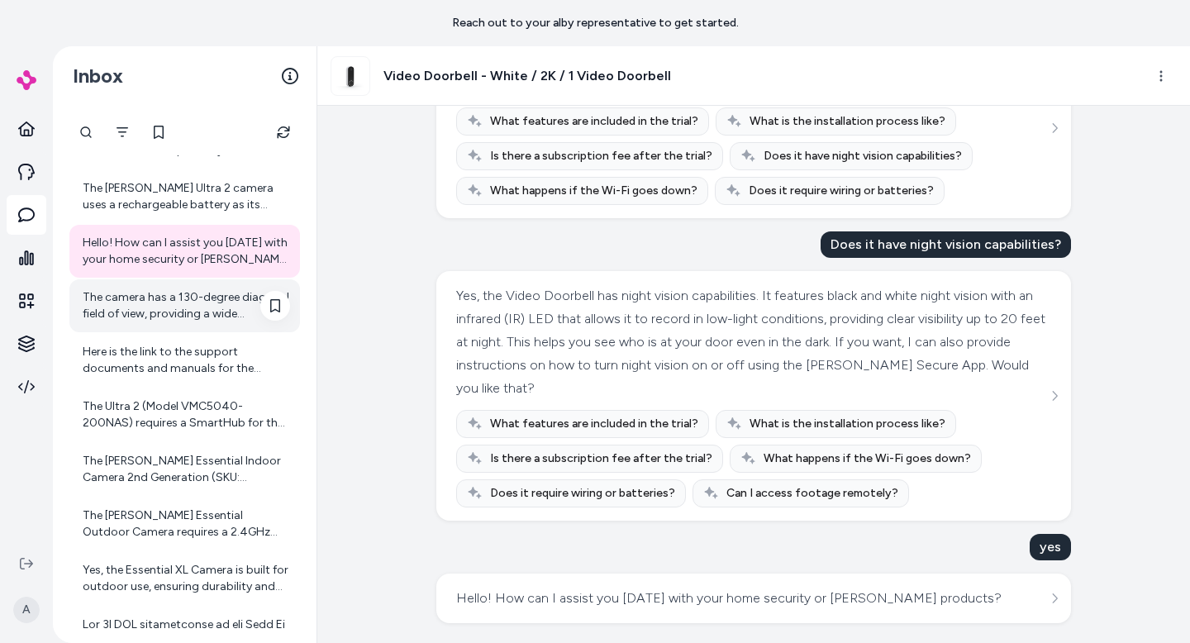
click at [193, 310] on div "The camera has a 130-degree diagonal field of view, providing a wide perspectiv…" at bounding box center [186, 305] width 207 height 33
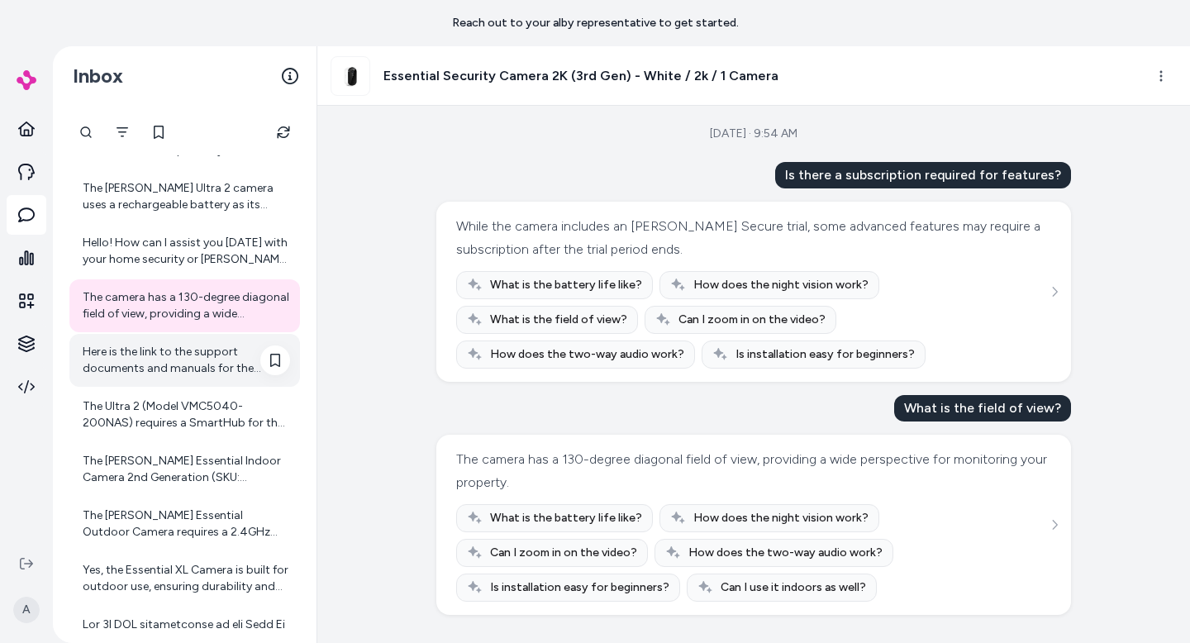
click at [189, 368] on div "Here is the link to the support documents and manuals for the [PERSON_NAME] Ess…" at bounding box center [186, 360] width 207 height 33
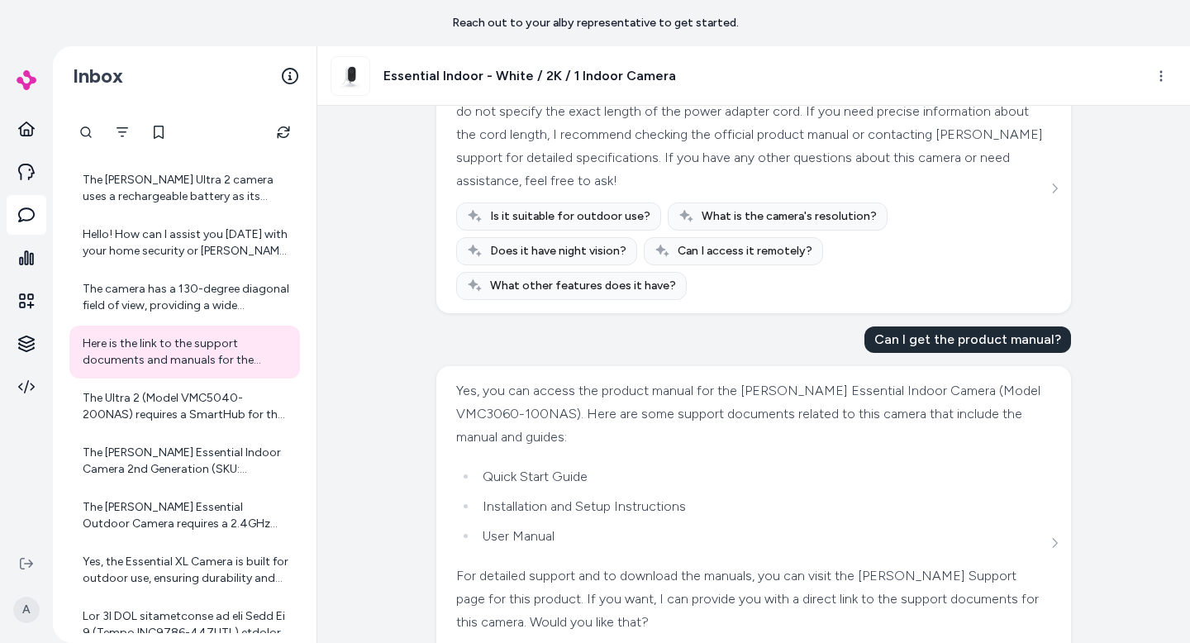
scroll to position [479, 0]
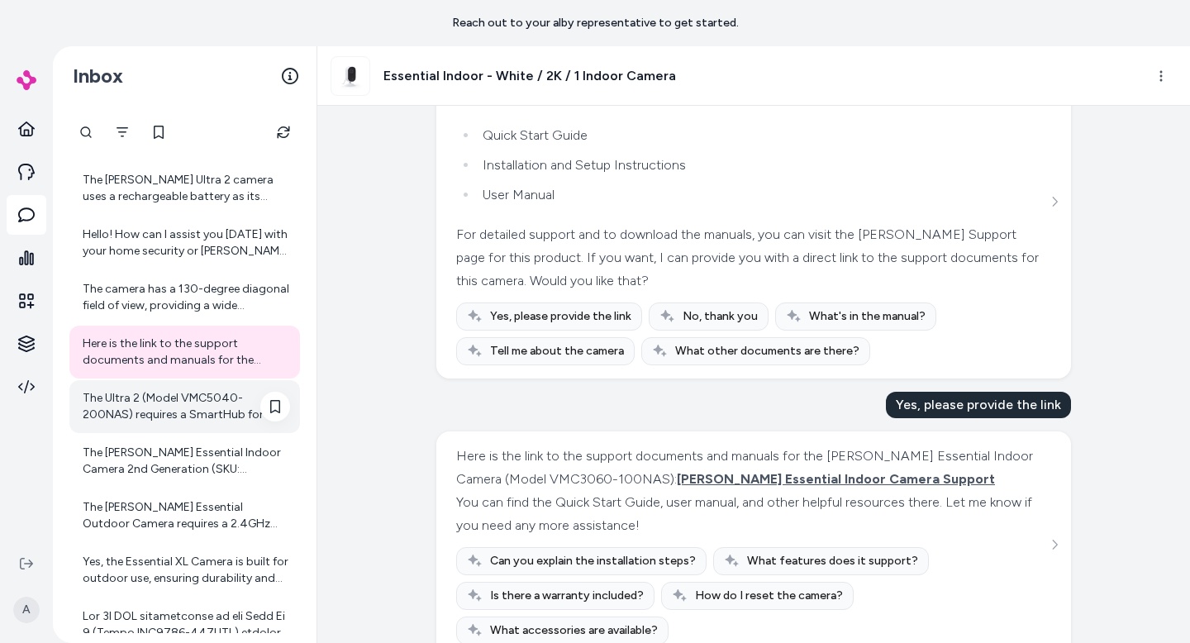
click at [170, 403] on div "The Ultra 2 (Model VMC5040-200NAS) requires a SmartHub for the Add-on Camera va…" at bounding box center [186, 406] width 207 height 33
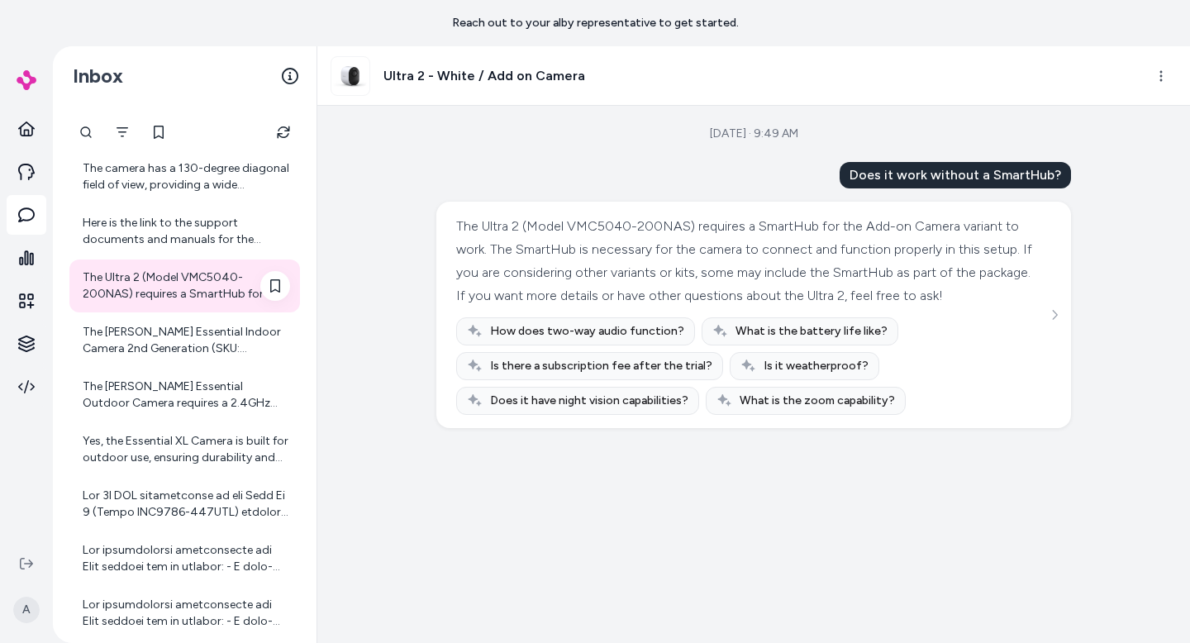
scroll to position [1248, 0]
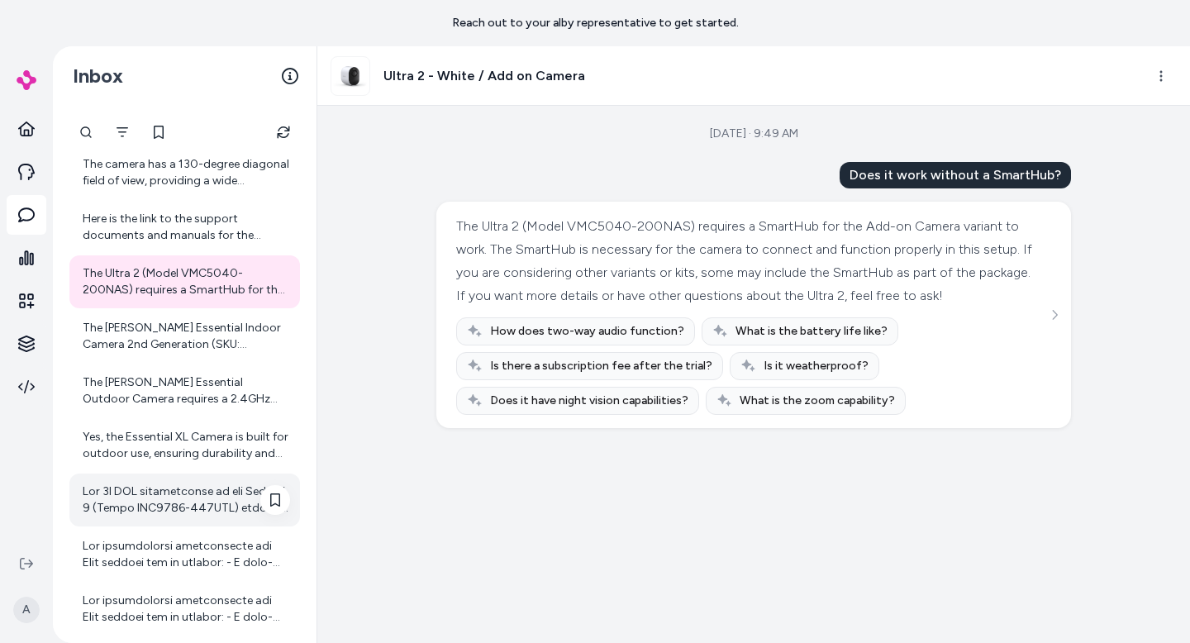
click at [159, 515] on div at bounding box center [186, 499] width 207 height 33
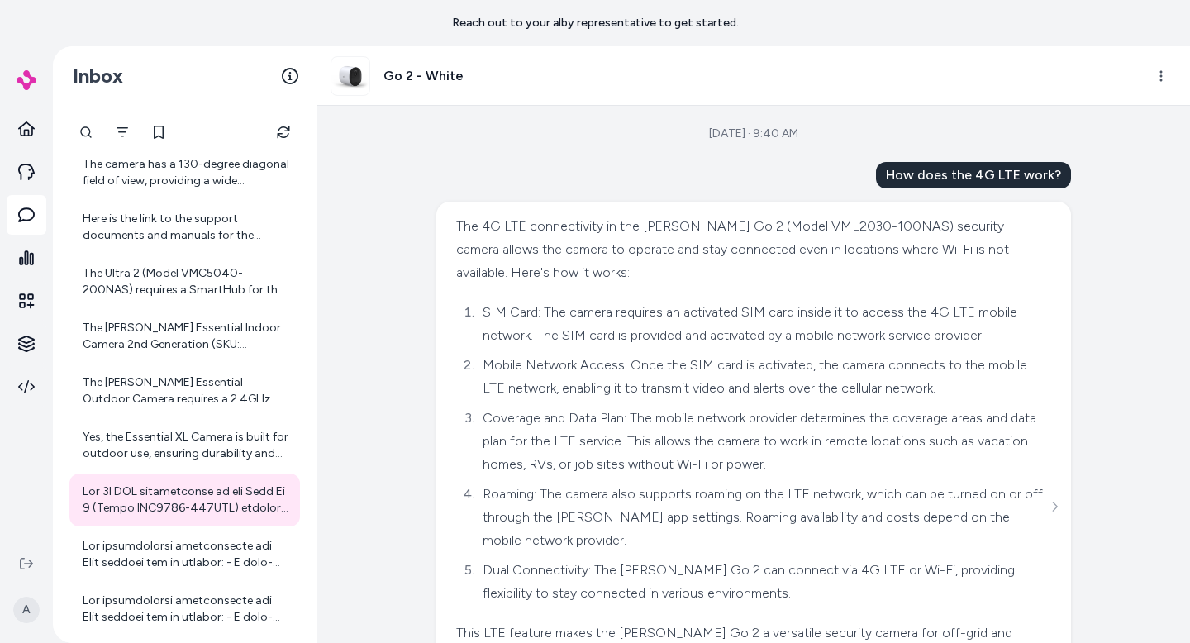
scroll to position [177, 0]
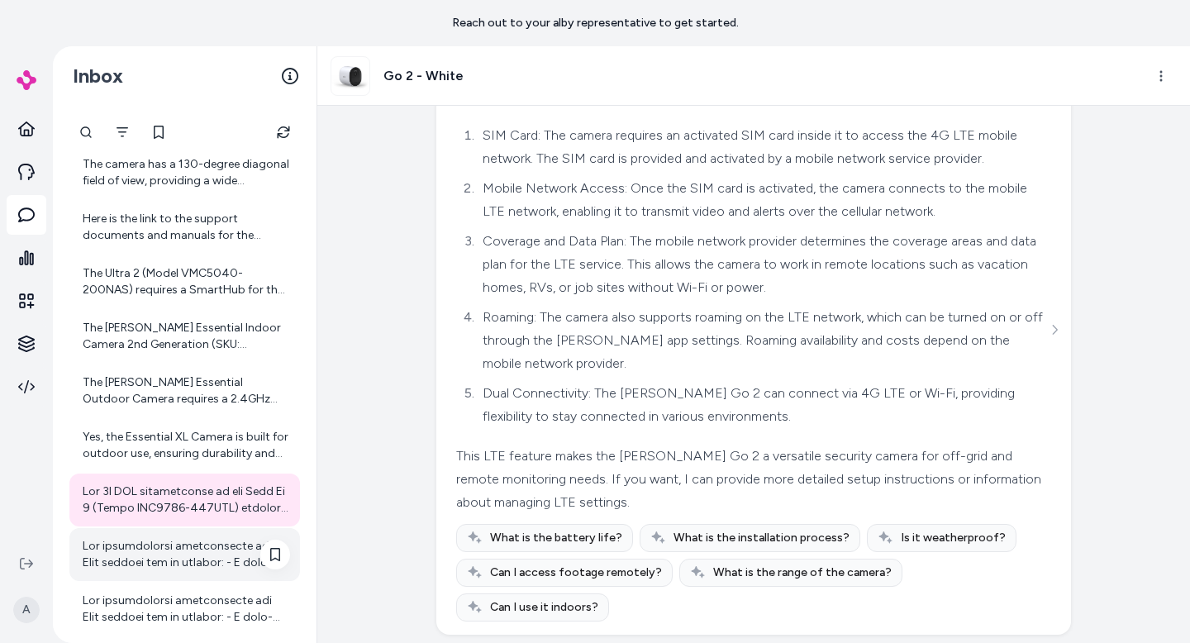
click at [227, 558] on div at bounding box center [186, 554] width 207 height 33
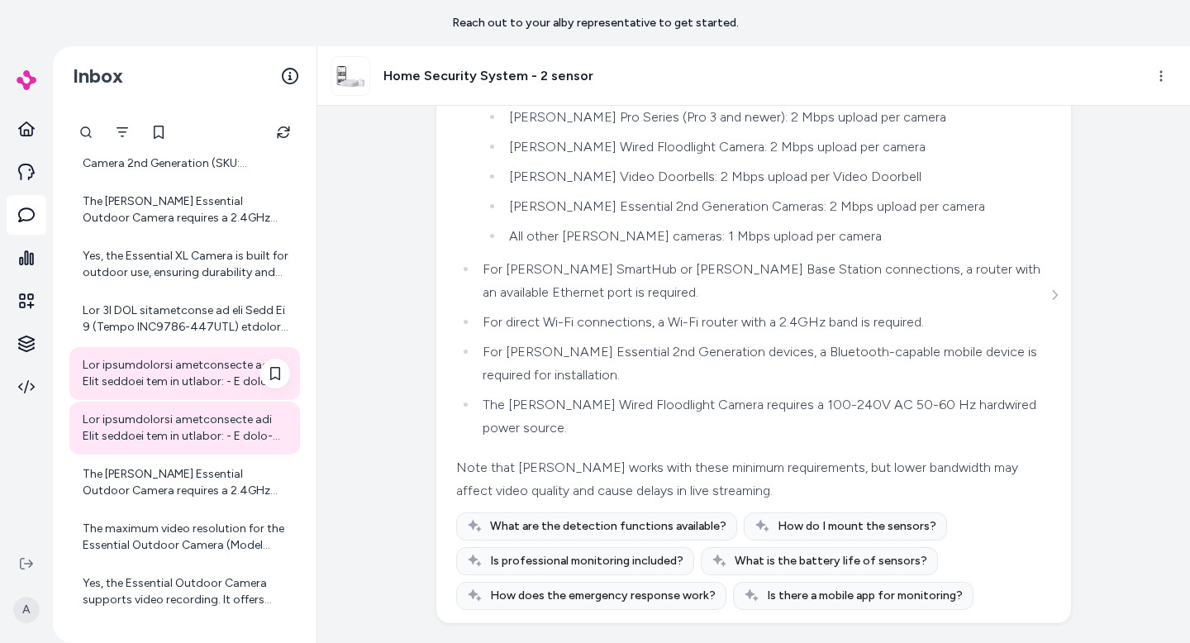
scroll to position [1656, 0]
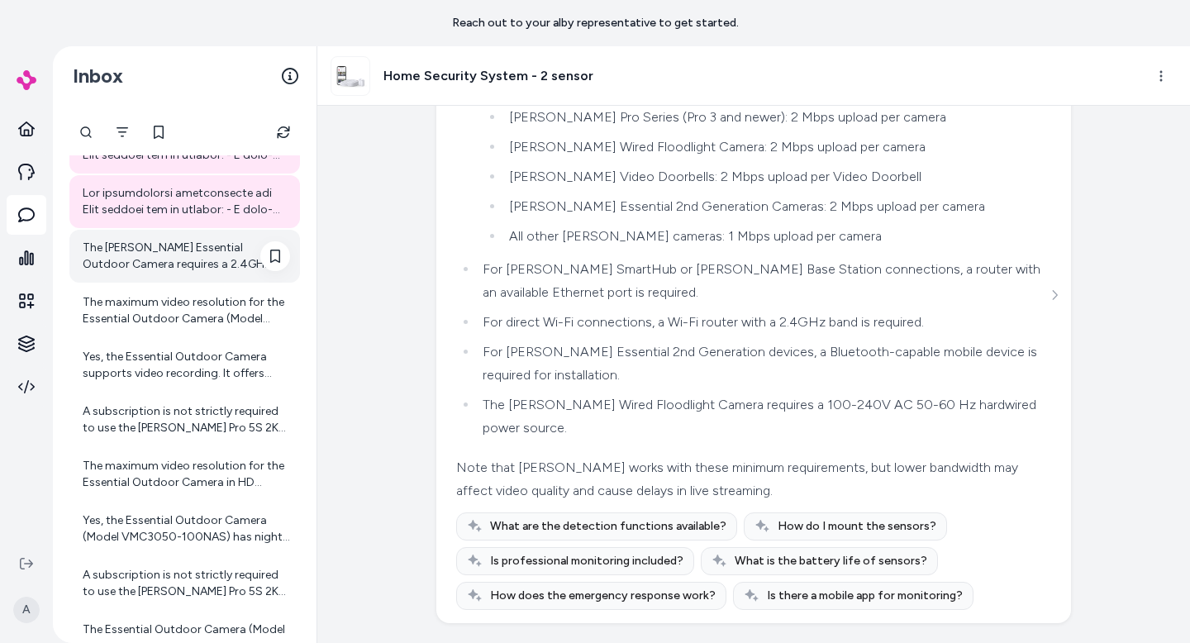
click at [173, 259] on div "The [PERSON_NAME] Essential Outdoor Camera requires a 2.4GHz Wi-Fi connection f…" at bounding box center [186, 256] width 207 height 33
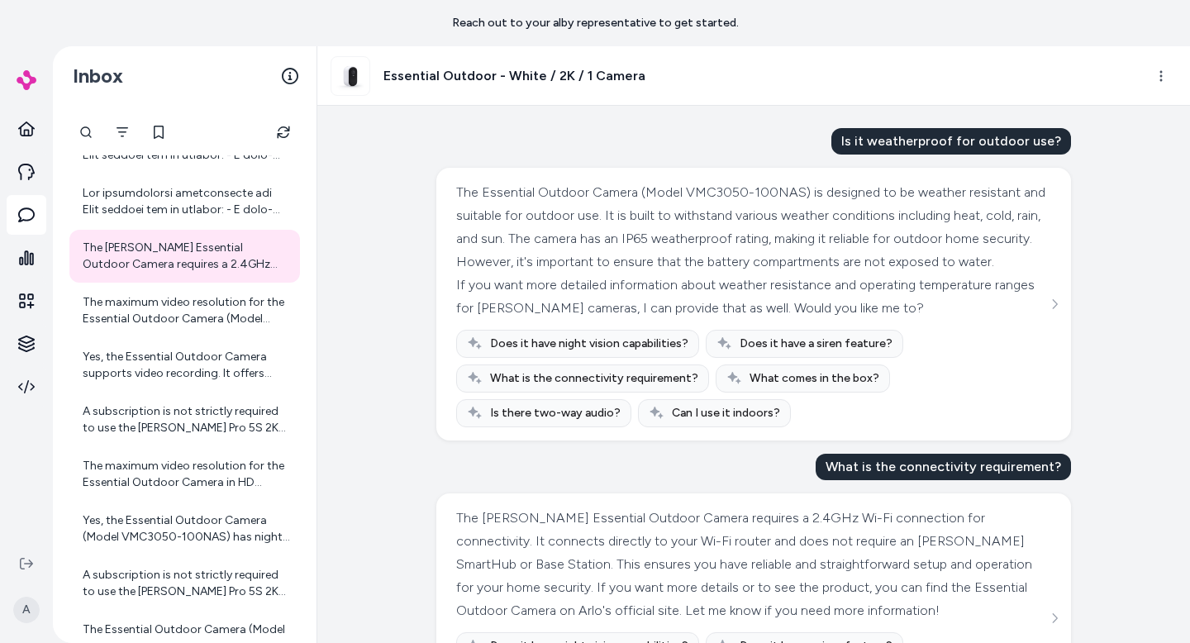
scroll to position [177, 0]
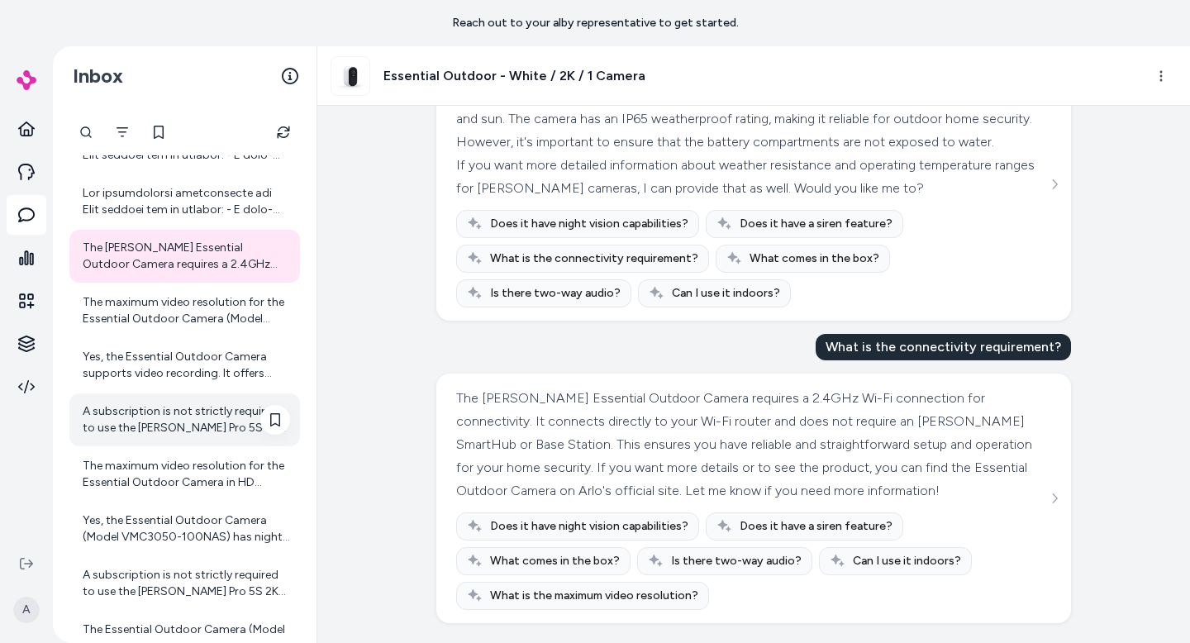
click at [233, 409] on div "A subscription is not strictly required to use the [PERSON_NAME] Pro 5S 2K came…" at bounding box center [186, 419] width 207 height 33
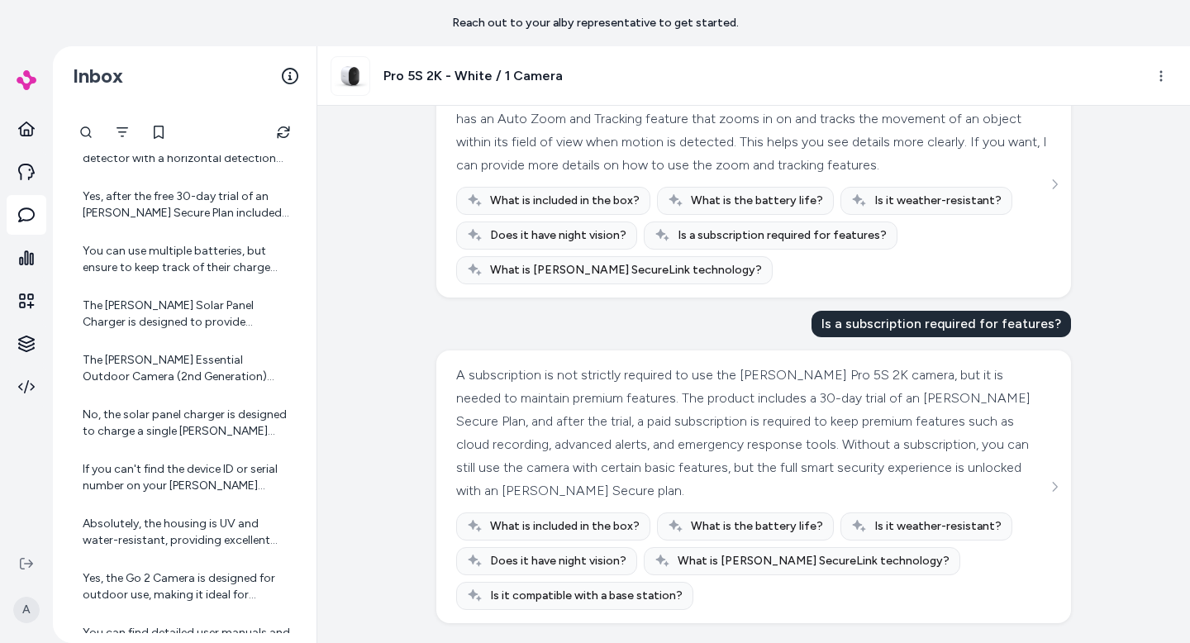
scroll to position [6115, 0]
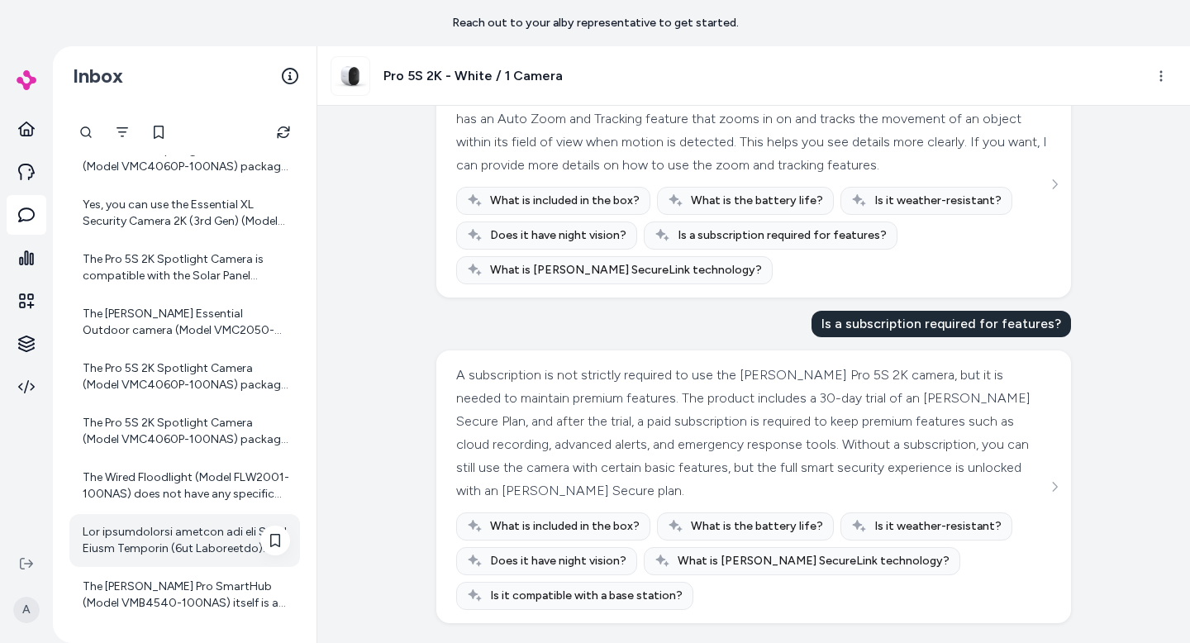
click at [178, 534] on div at bounding box center [186, 540] width 207 height 33
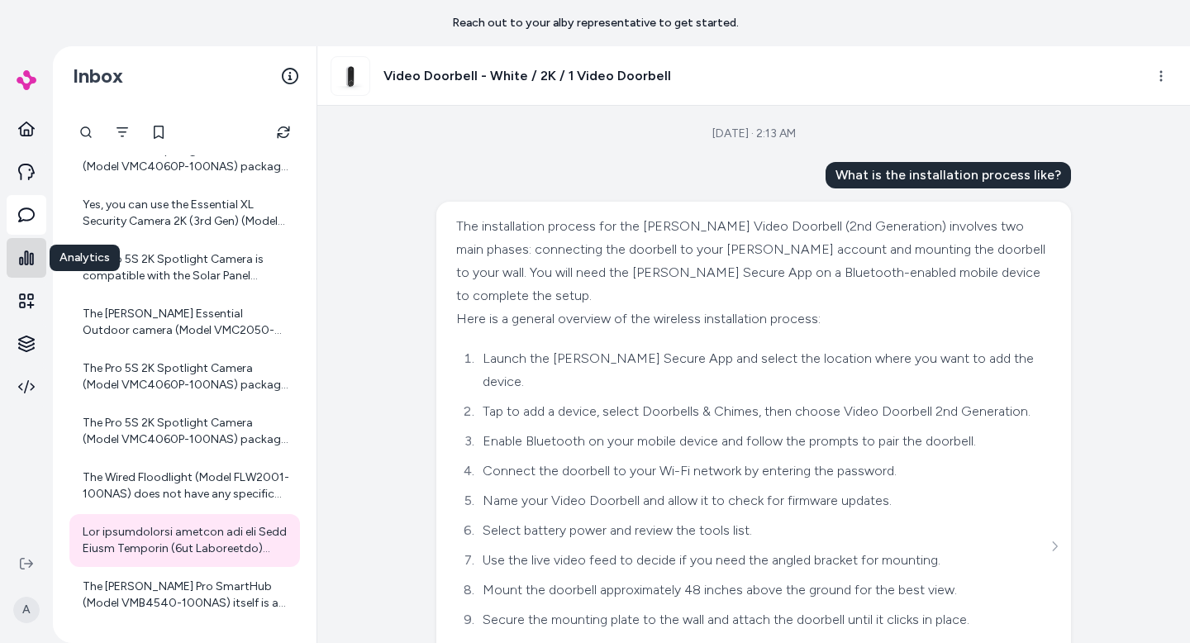
click at [26, 258] on icon at bounding box center [26, 257] width 15 height 15
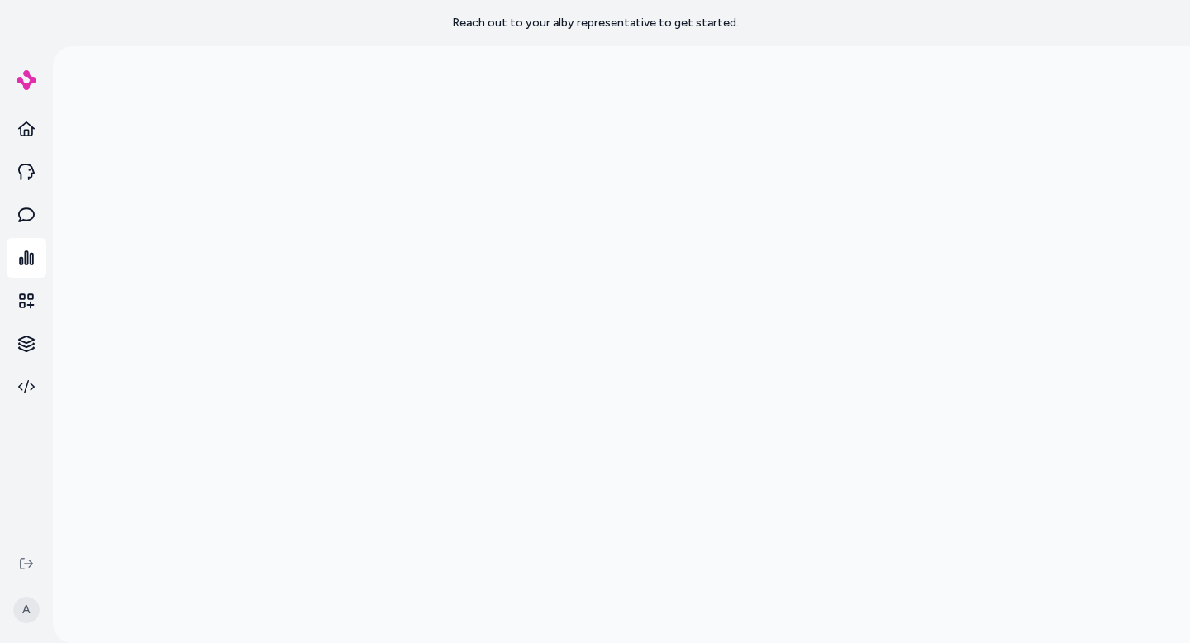
scroll to position [46, 0]
